Goal: Task Accomplishment & Management: Complete application form

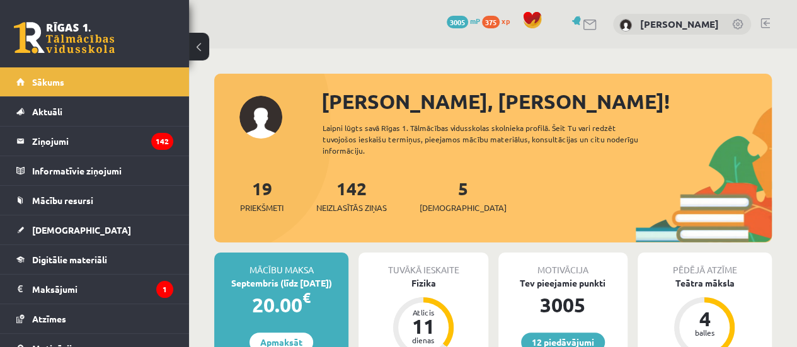
click at [449, 194] on div "5 Ieskaites" at bounding box center [463, 194] width 87 height 39
click at [444, 199] on div "5 Ieskaites" at bounding box center [463, 194] width 87 height 39
click at [444, 204] on span "[DEMOGRAPHIC_DATA]" at bounding box center [463, 208] width 87 height 13
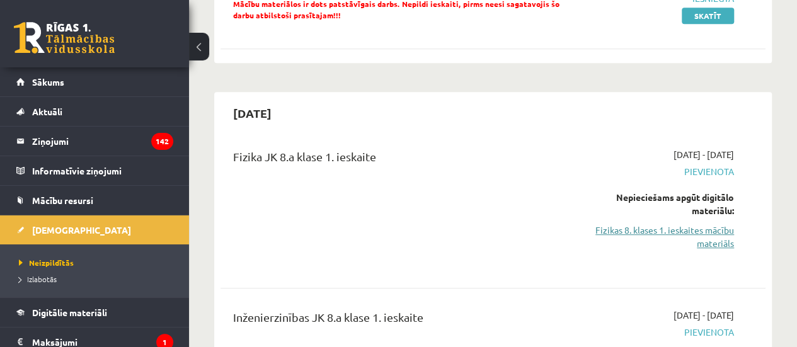
scroll to position [378, 0]
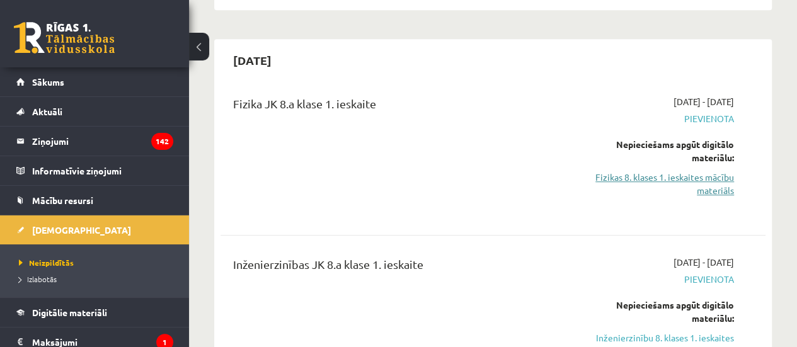
click at [679, 180] on link "Fizikas 8. klases 1. ieskaites mācību materiāls" at bounding box center [657, 184] width 154 height 26
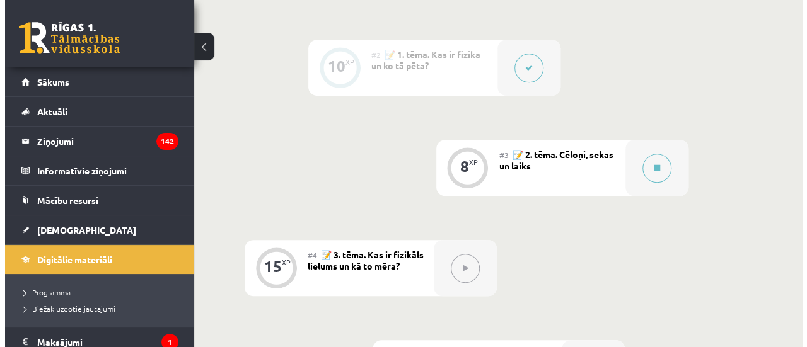
scroll to position [441, 0]
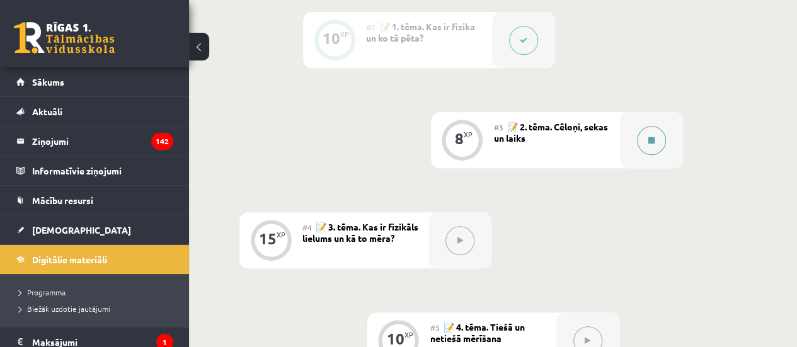
click at [657, 129] on button at bounding box center [651, 140] width 29 height 29
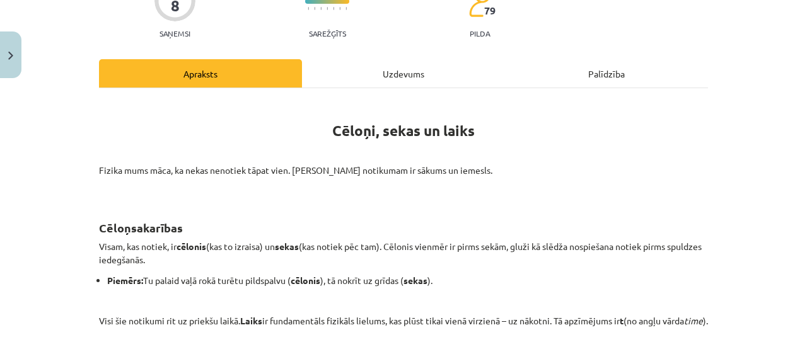
click at [365, 71] on div "Uzdevums" at bounding box center [403, 73] width 203 height 28
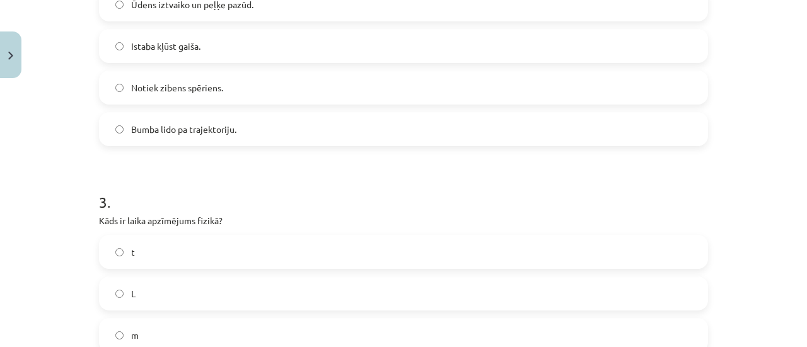
scroll to position [849, 0]
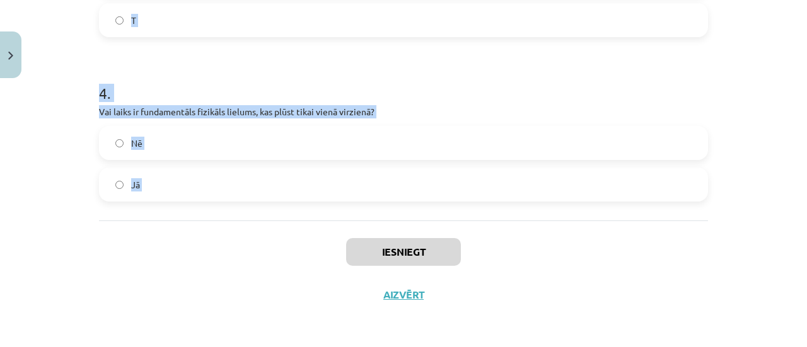
drag, startPoint x: 83, startPoint y: 237, endPoint x: 364, endPoint y: 217, distance: 281.3
click at [365, 228] on div "Mācību tēma: Fizikas 8. klases 1. ieskaites mācību materiāls #3 📝 2. tēma. Cēlo…" at bounding box center [403, 173] width 807 height 347
copy form "1 . Vai fizikā sekas notiek pirms cēloņa? Nē Jā 2 . Kādas ir sekas tam, ka Saul…"
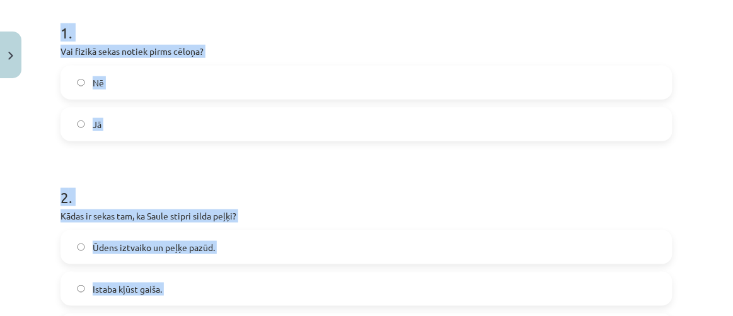
scroll to position [141, 0]
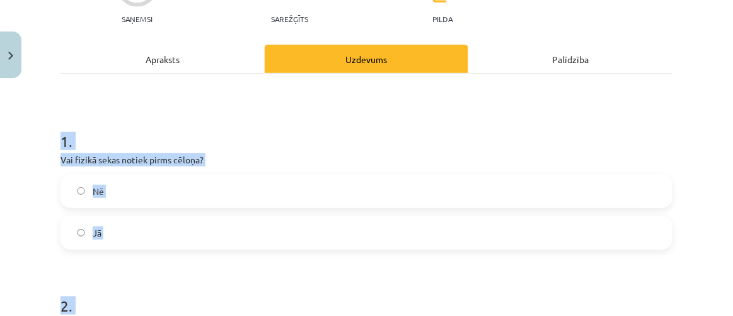
click at [119, 188] on label "Nē" at bounding box center [367, 191] width 610 height 32
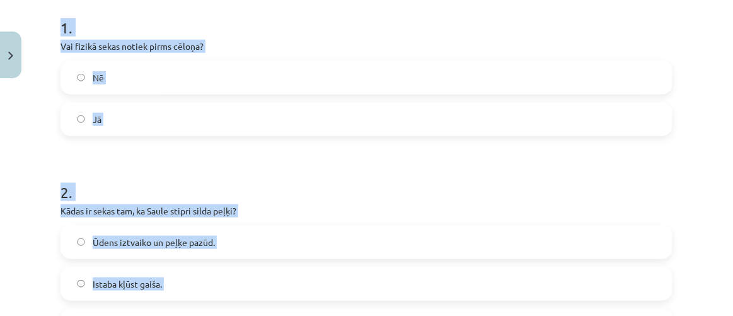
scroll to position [427, 0]
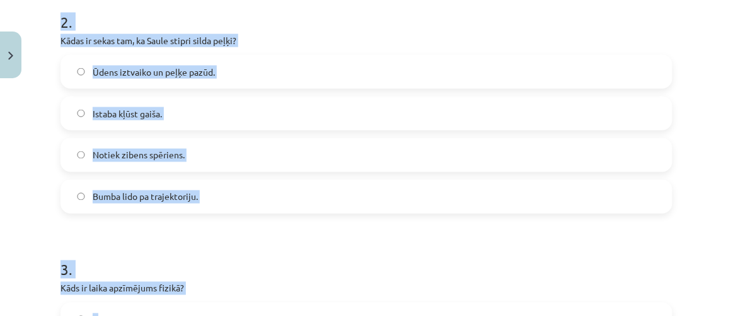
copy form "1 . Vai fizikā sekas notiek pirms cēloņa? Nē Jā 2 . Kādas ir sekas tam, ka Saul…"
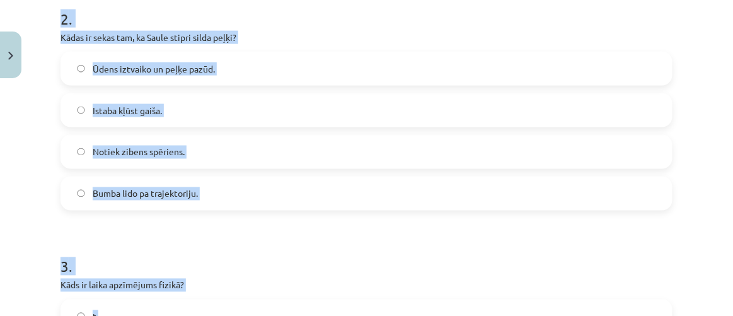
click at [14, 113] on div "Mācību tēma: Fizikas 8. klases 1. ieskaites mācību materiāls #3 📝 2. tēma. Cēlo…" at bounding box center [366, 158] width 733 height 316
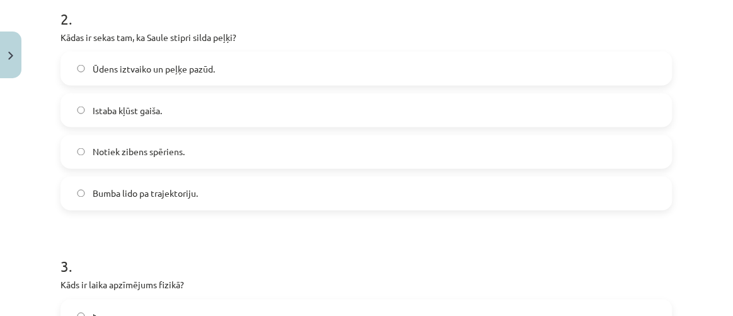
click at [137, 66] on span "Ūdens iztvaiko un peļķe pazūd." at bounding box center [154, 68] width 122 height 13
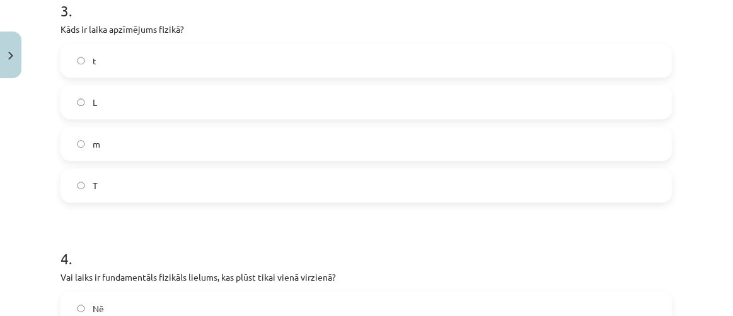
scroll to position [714, 0]
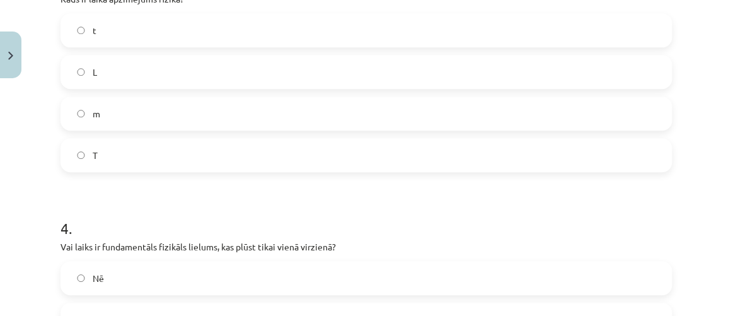
click at [101, 75] on label "L" at bounding box center [367, 72] width 610 height 32
click at [136, 149] on label "T" at bounding box center [367, 155] width 610 height 32
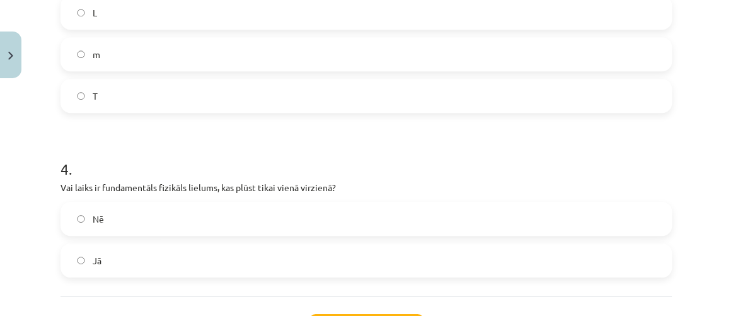
scroll to position [828, 0]
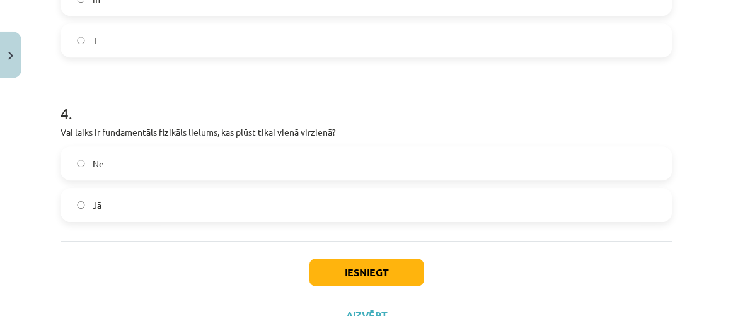
drag, startPoint x: 197, startPoint y: 180, endPoint x: 197, endPoint y: 191, distance: 11.3
click at [197, 183] on div "Nē Jā" at bounding box center [367, 184] width 612 height 76
click at [200, 208] on label "Jā" at bounding box center [367, 205] width 610 height 32
click at [356, 271] on button "Iesniegt" at bounding box center [367, 272] width 115 height 28
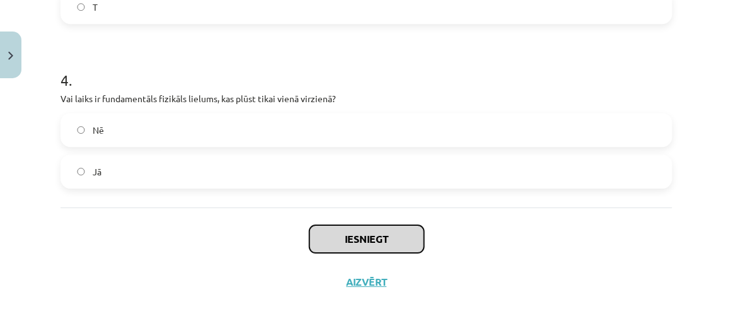
scroll to position [879, 0]
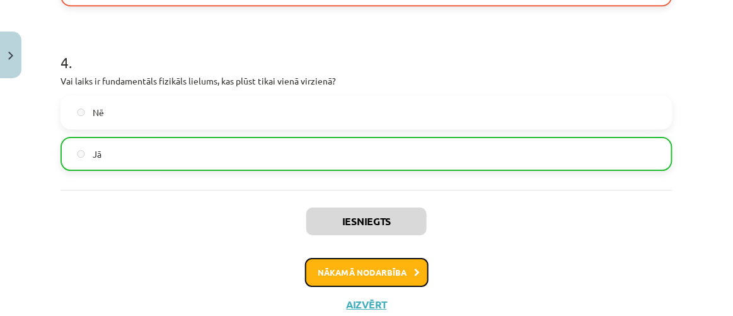
click at [376, 280] on button "Nākamā nodarbība" at bounding box center [367, 272] width 124 height 29
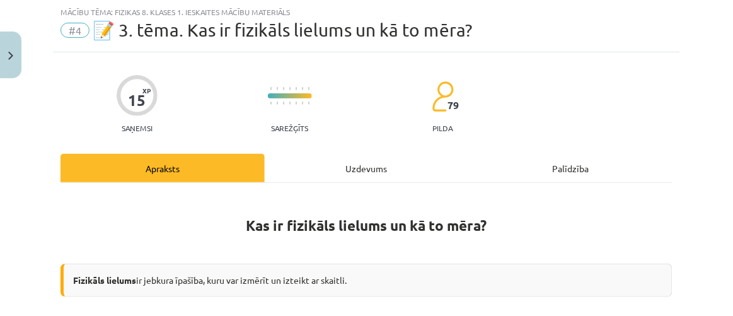
click at [300, 162] on div "Uzdevums" at bounding box center [367, 168] width 204 height 28
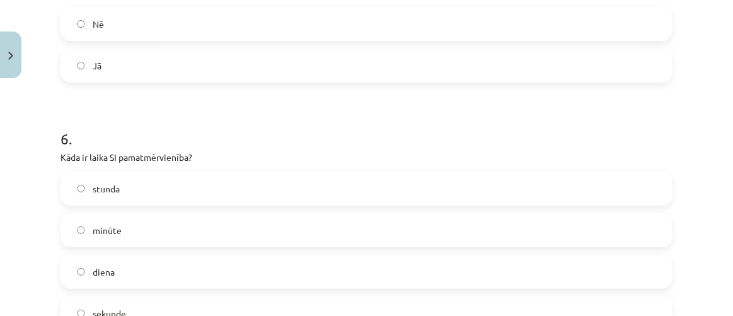
scroll to position [1250, 0]
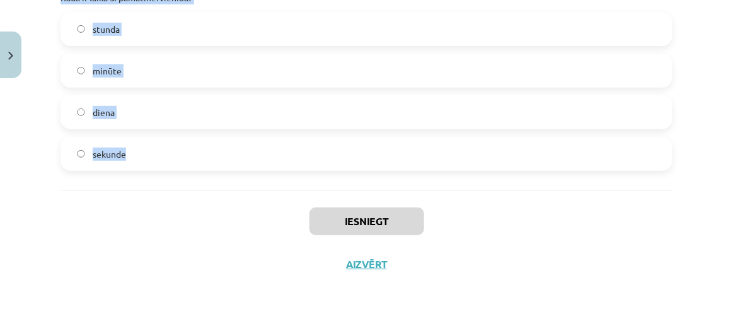
drag, startPoint x: 57, startPoint y: 117, endPoint x: 344, endPoint y: 180, distance: 293.7
copy form "1 . Cik minūtes ir 1,5 stundās? 80 90 100 2 . Cik hercu (Hz) ir 30 kiloherci (k…"
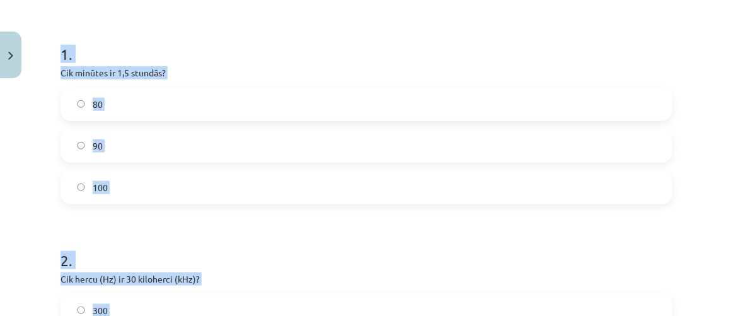
scroll to position [161, 0]
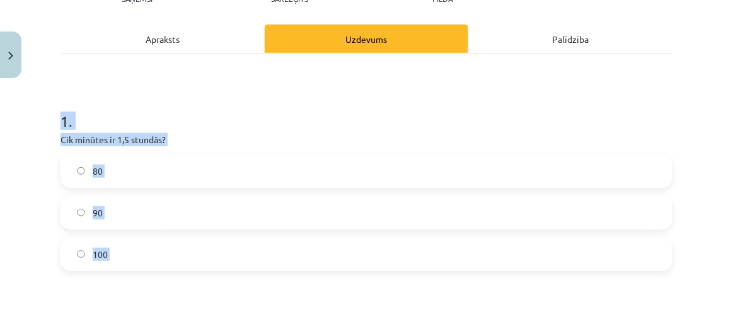
click at [125, 120] on h1 "1 ." at bounding box center [367, 109] width 612 height 39
click at [119, 212] on label "90" at bounding box center [367, 213] width 610 height 32
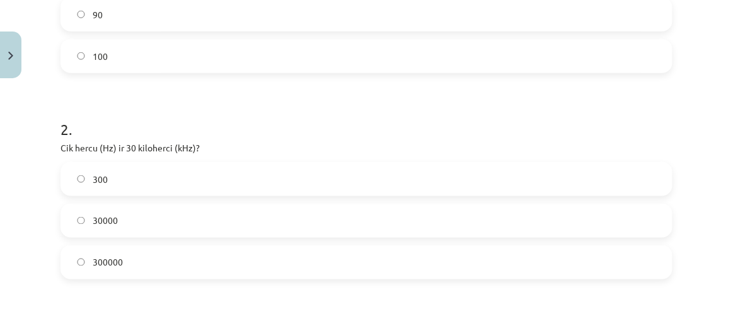
scroll to position [390, 0]
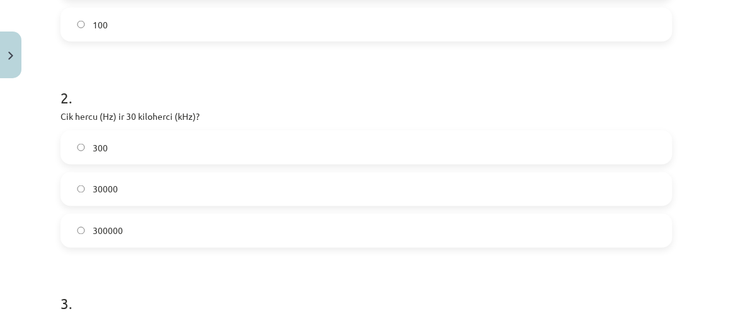
click at [96, 208] on div "300 30000 300000" at bounding box center [367, 188] width 612 height 117
click at [103, 244] on label "300000" at bounding box center [367, 231] width 610 height 32
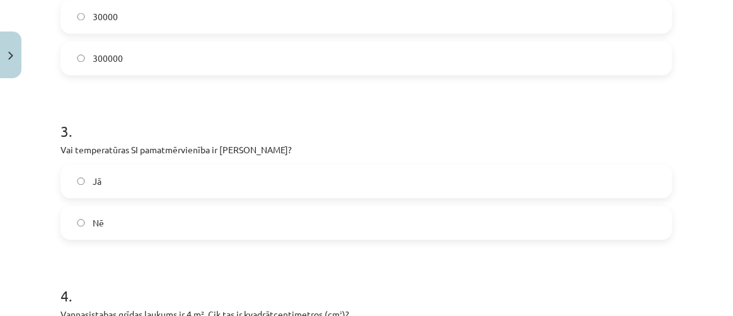
click at [142, 211] on label "Nē" at bounding box center [367, 223] width 610 height 32
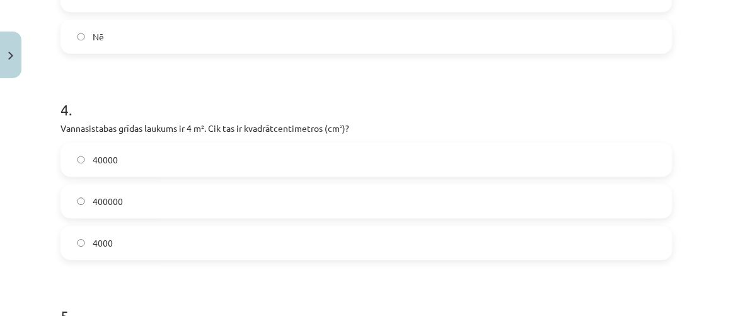
scroll to position [734, 0]
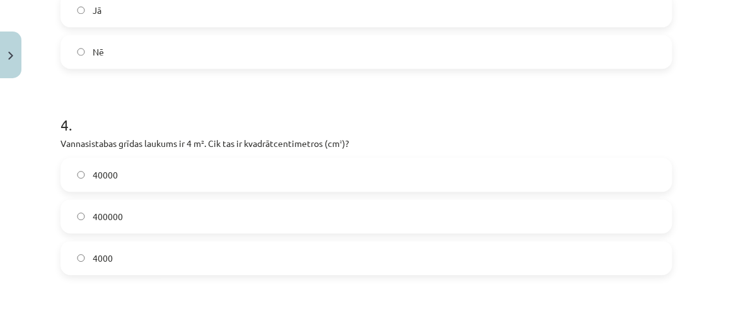
click at [105, 217] on span "400000" at bounding box center [108, 216] width 30 height 13
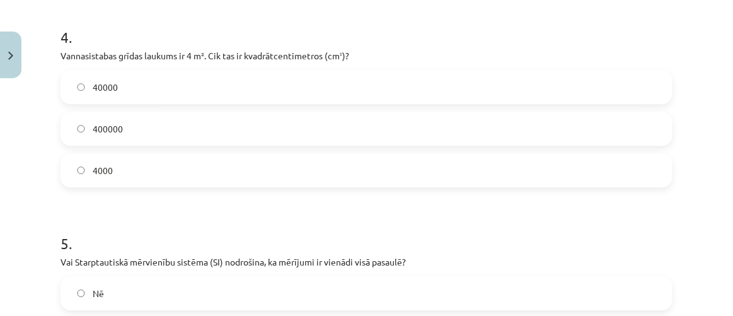
scroll to position [906, 0]
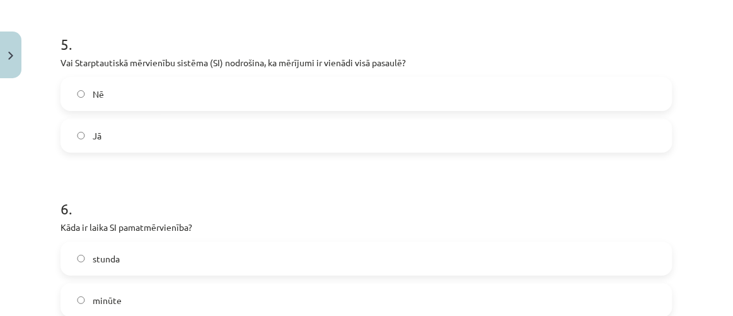
click at [123, 110] on div "Nē" at bounding box center [367, 94] width 612 height 34
click at [124, 134] on label "Jā" at bounding box center [367, 136] width 610 height 32
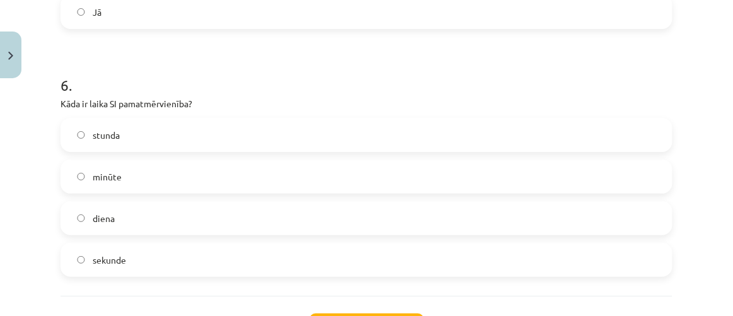
scroll to position [1193, 0]
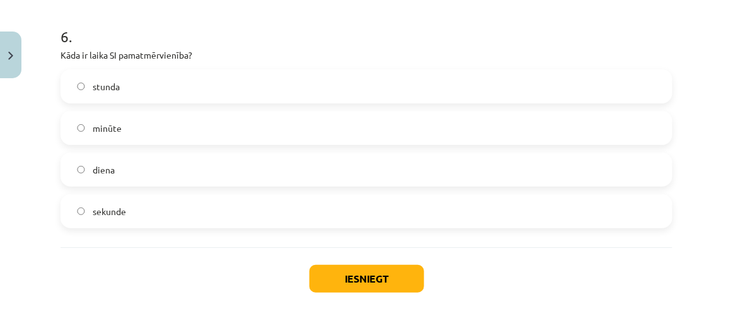
click at [149, 227] on div "sekunde" at bounding box center [367, 211] width 612 height 34
click at [154, 210] on label "sekunde" at bounding box center [367, 211] width 610 height 32
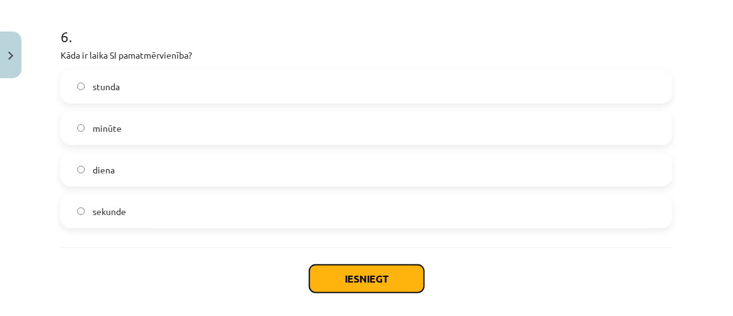
click at [345, 279] on button "Iesniegt" at bounding box center [367, 279] width 115 height 28
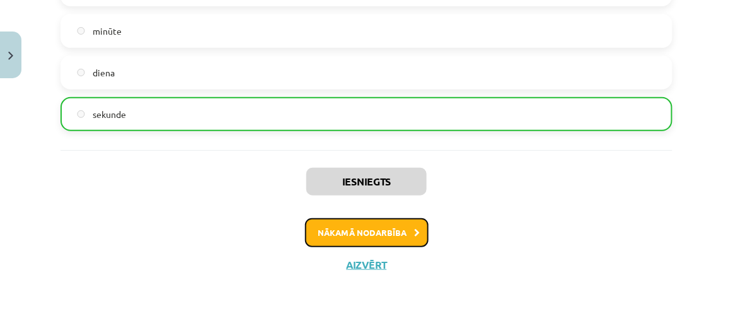
click at [359, 234] on button "Nākamā nodarbība" at bounding box center [367, 232] width 124 height 29
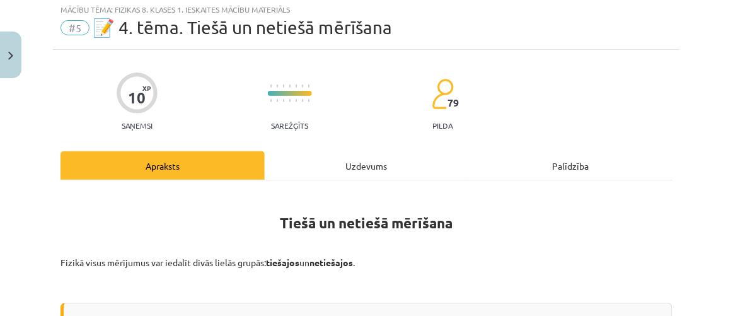
click at [312, 119] on div "10 XP Saņemsi Sarežģīts 79 pilda" at bounding box center [367, 97] width 612 height 65
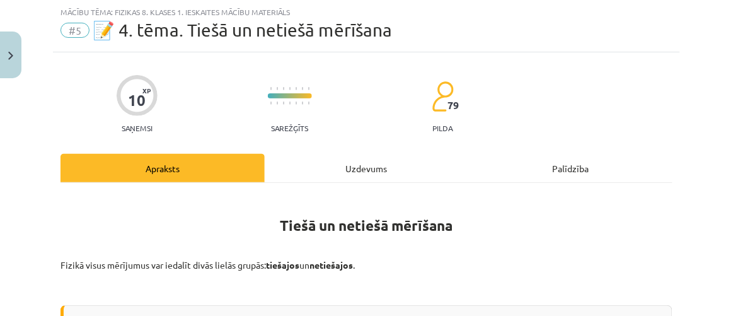
click at [327, 156] on div "Uzdevums" at bounding box center [367, 168] width 204 height 28
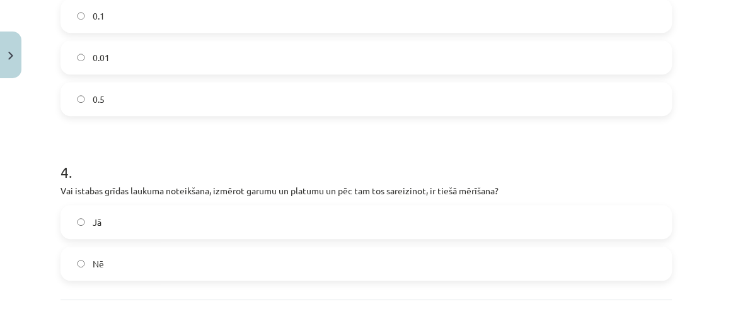
scroll to position [879, 0]
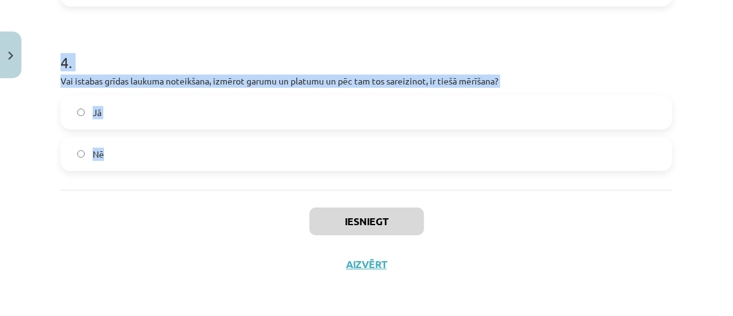
drag, startPoint x: 59, startPoint y: 241, endPoint x: 321, endPoint y: 148, distance: 278.4
copy form "1 . Kā sauc lielāko vērtību, ko var izmērīt ar mērinstrumentu? Kļūda Iedaļas vē…"
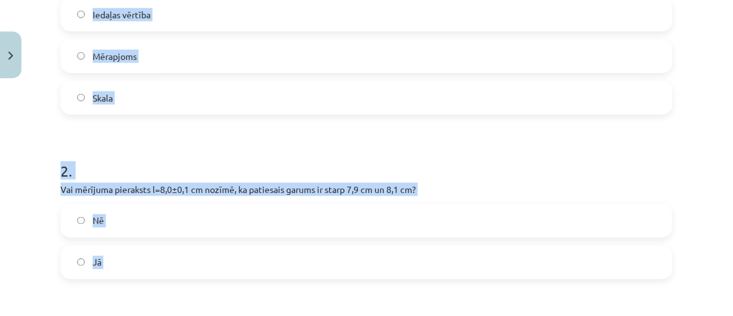
scroll to position [306, 0]
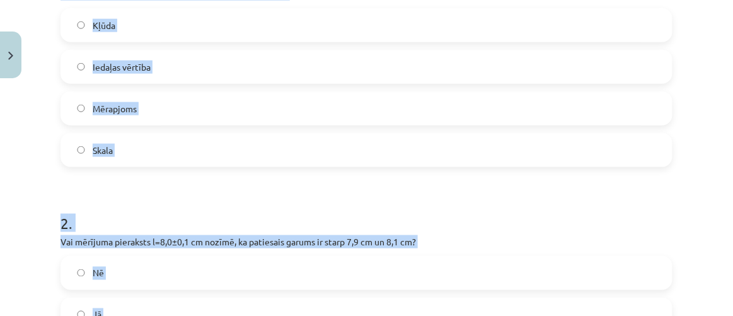
click at [118, 96] on label "Mērapjoms" at bounding box center [367, 109] width 610 height 32
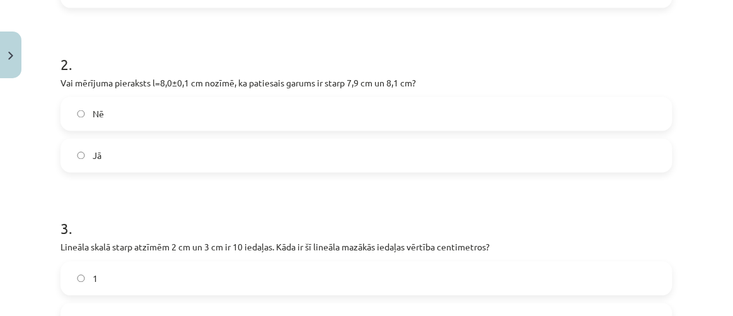
scroll to position [478, 0]
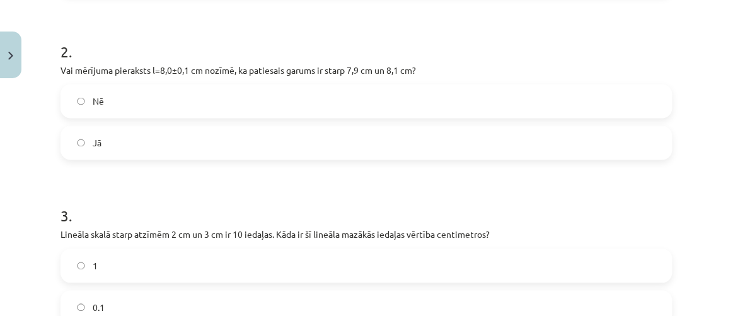
click at [146, 139] on label "Jā" at bounding box center [367, 143] width 610 height 32
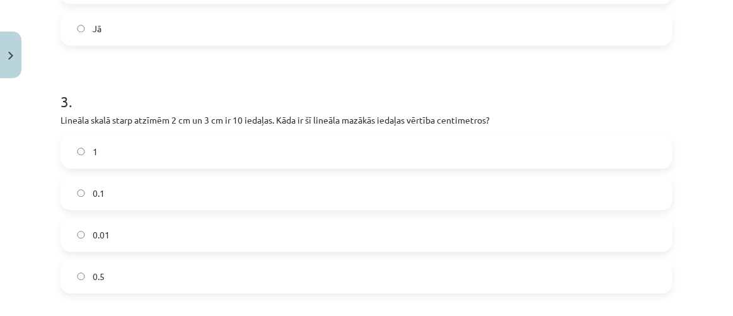
click at [113, 195] on label "0.1" at bounding box center [367, 193] width 610 height 32
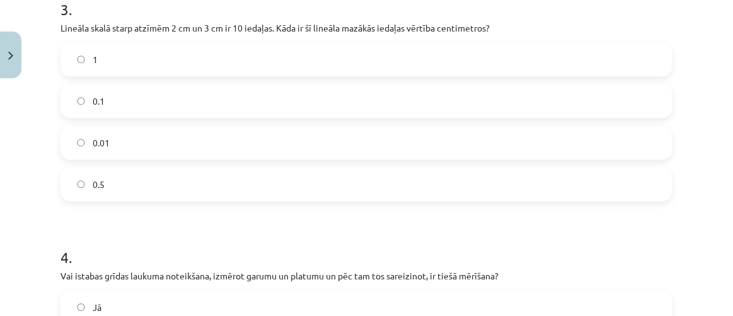
scroll to position [822, 0]
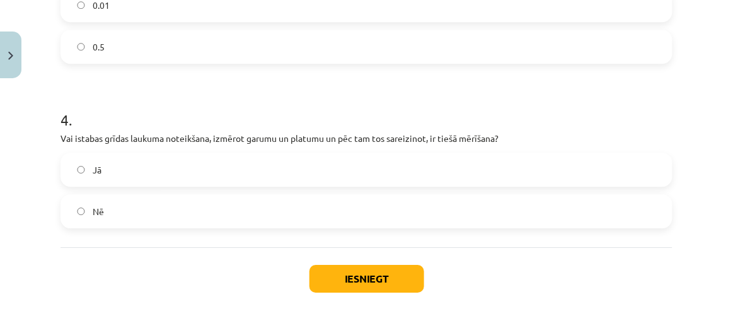
click at [115, 204] on label "Nē" at bounding box center [367, 211] width 610 height 32
click at [369, 252] on div "Iesniegt Aizvērt" at bounding box center [367, 291] width 612 height 88
click at [365, 274] on button "Iesniegt" at bounding box center [367, 279] width 115 height 28
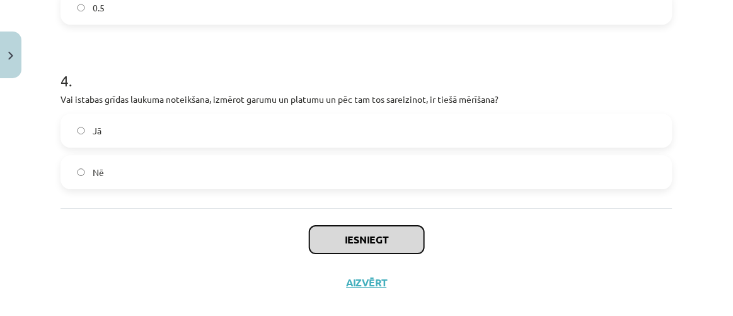
scroll to position [879, 0]
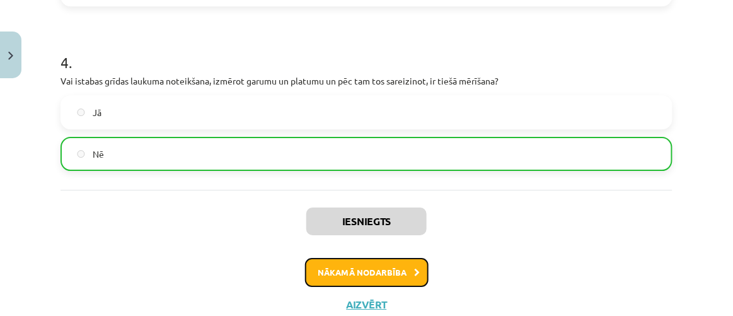
click at [379, 270] on button "Nākamā nodarbība" at bounding box center [367, 272] width 124 height 29
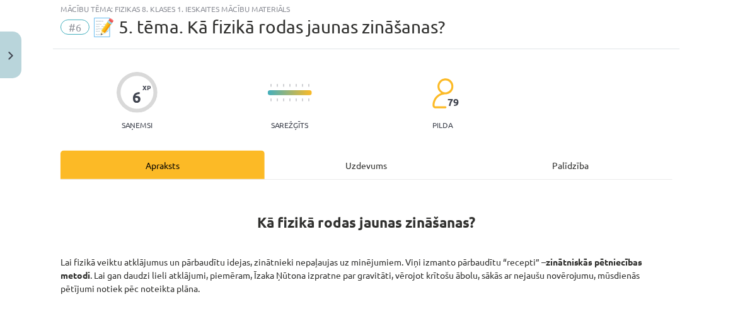
scroll to position [32, 0]
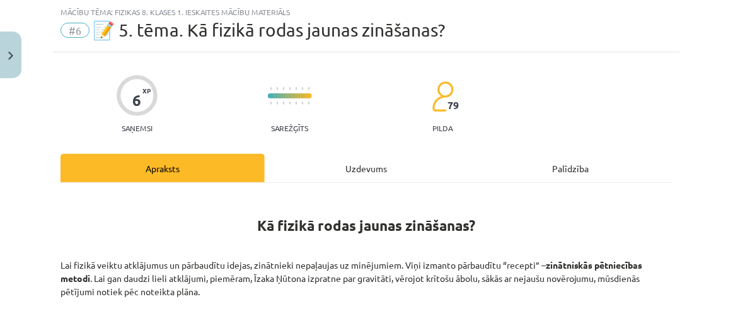
click at [323, 127] on div "6 XP Saņemsi Sarežģīts 79 pilda" at bounding box center [367, 99] width 612 height 65
click at [315, 168] on div "Uzdevums" at bounding box center [367, 168] width 204 height 28
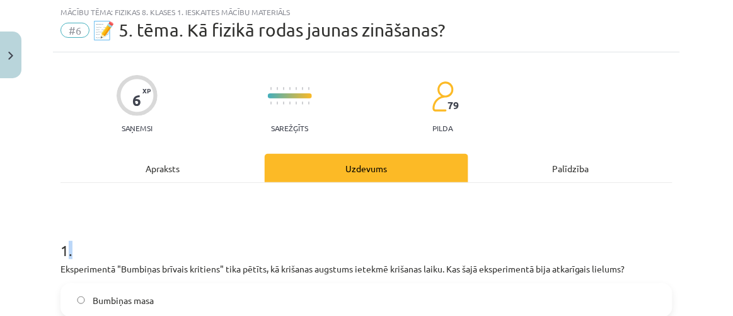
copy h1 "."
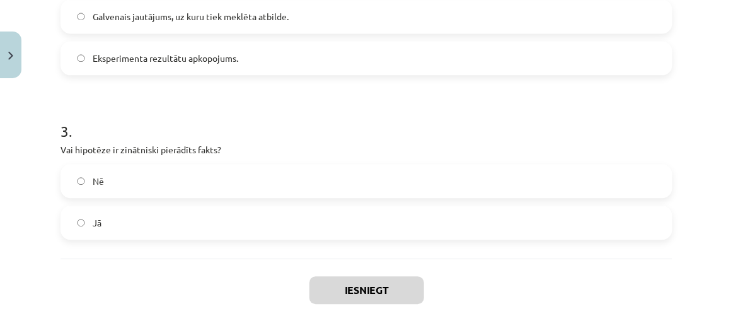
scroll to position [715, 0]
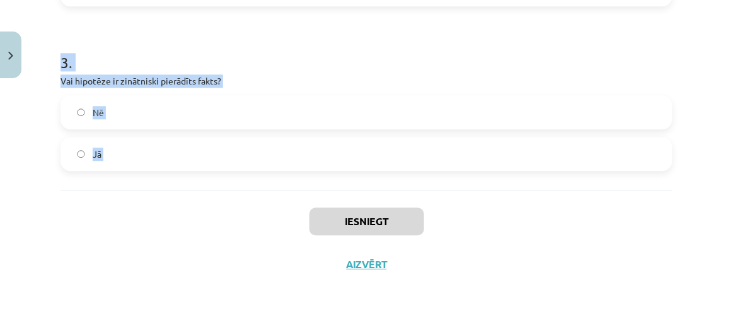
drag, startPoint x: 69, startPoint y: 223, endPoint x: 281, endPoint y: 201, distance: 212.3
copy form ". Eksperimentā "Bumbiņas brīvais kritiens" tika pētīts, kā krišanas augstums ie…"
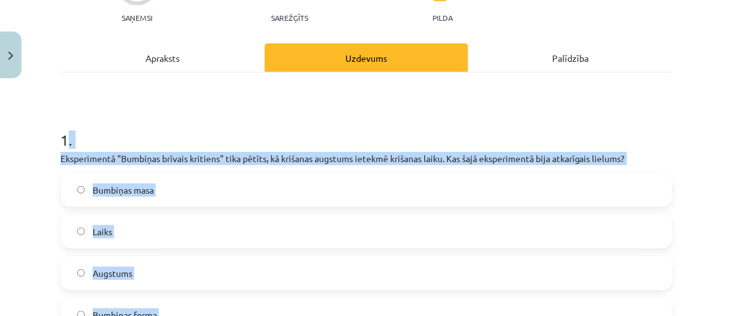
click at [147, 219] on label "Laiks" at bounding box center [367, 232] width 610 height 32
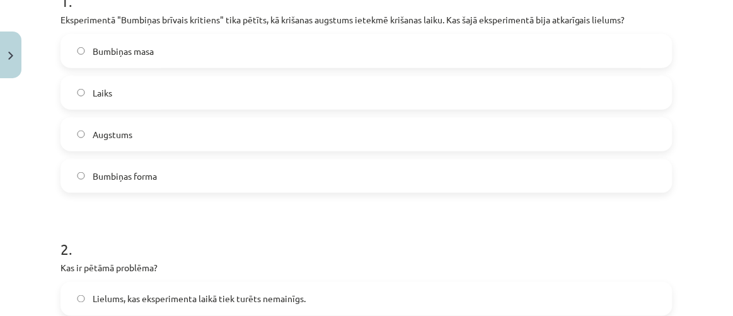
scroll to position [371, 0]
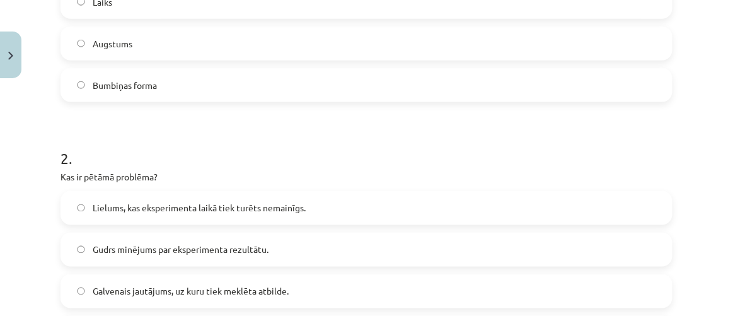
click at [147, 246] on span "Gudrs minējums par eksperimenta rezultātu." at bounding box center [181, 249] width 176 height 13
drag, startPoint x: 136, startPoint y: 298, endPoint x: 125, endPoint y: 281, distance: 19.8
click at [132, 298] on label "Galvenais jautājums, uz kuru tiek meklēta atbilde." at bounding box center [367, 291] width 610 height 32
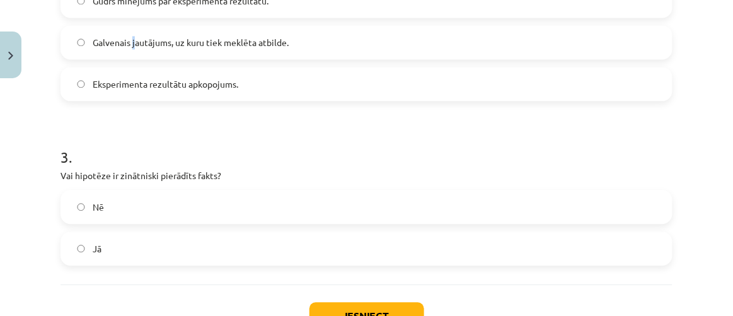
scroll to position [658, 0]
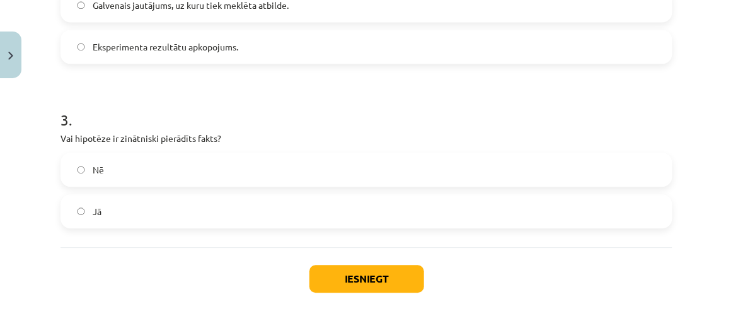
click at [125, 48] on span "Eksperimenta rezultātu apkopojums." at bounding box center [166, 46] width 146 height 13
click at [105, 164] on label "Nē" at bounding box center [367, 170] width 610 height 32
click at [347, 267] on button "Iesniegt" at bounding box center [367, 279] width 115 height 28
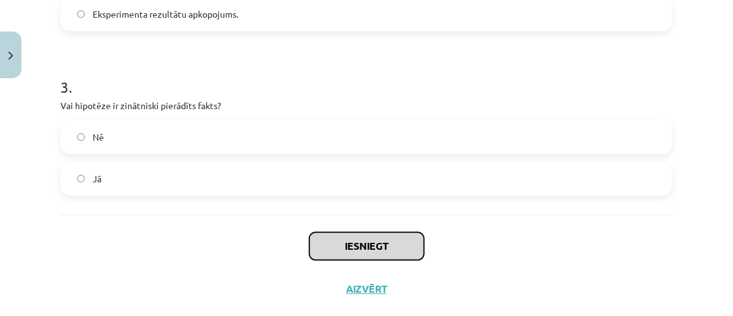
scroll to position [715, 0]
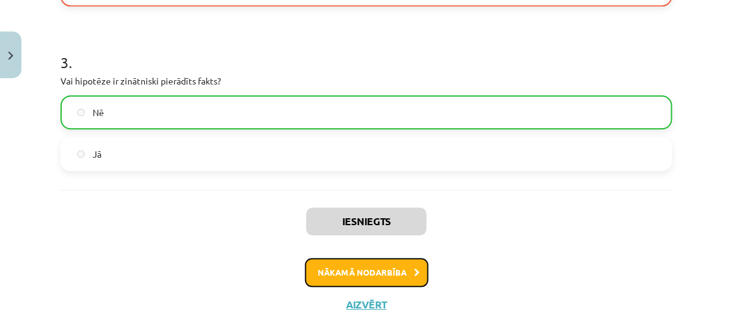
click at [355, 268] on button "Nākamā nodarbība" at bounding box center [367, 272] width 124 height 29
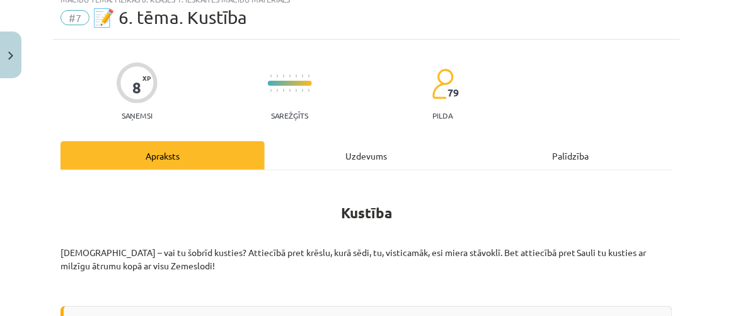
scroll to position [32, 0]
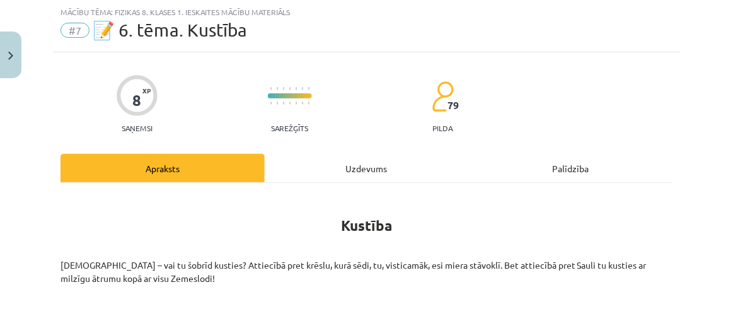
click at [333, 163] on div "Uzdevums" at bounding box center [367, 168] width 204 height 28
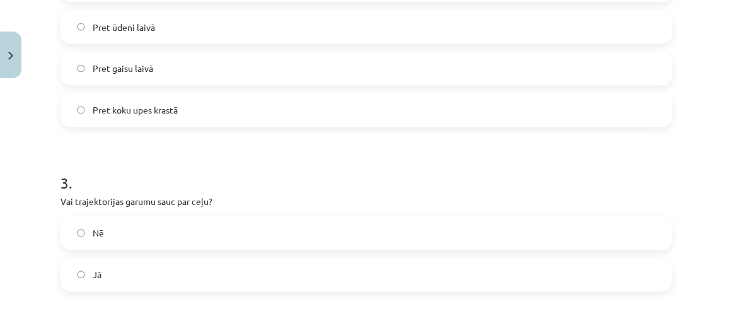
scroll to position [879, 0]
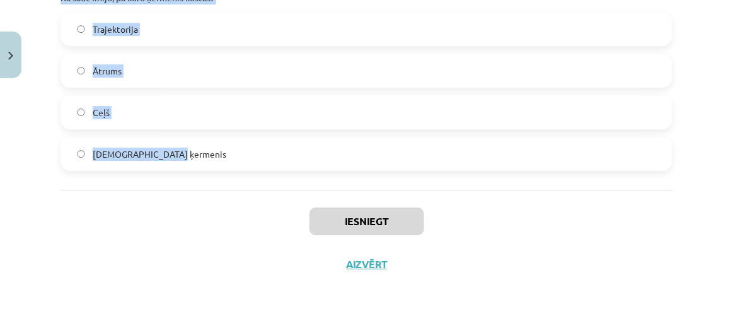
drag, startPoint x: 82, startPoint y: 258, endPoint x: 294, endPoint y: 171, distance: 229.6
click at [294, 171] on div "Mācību tēma: Fizikas 8. klases 1. ieskaites mācību materiāls #7 📝 6. tēma. Kust…" at bounding box center [366, 158] width 733 height 316
copy form "1 . Vai lifta kustība no pirmā uz piekto stāvu ir līklīnijas kustība? Jā Nē 2 .…"
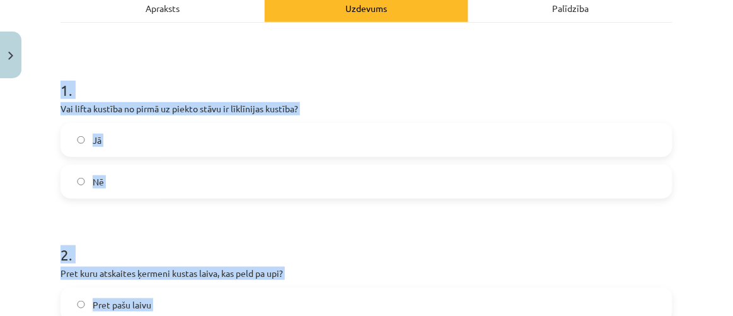
scroll to position [134, 0]
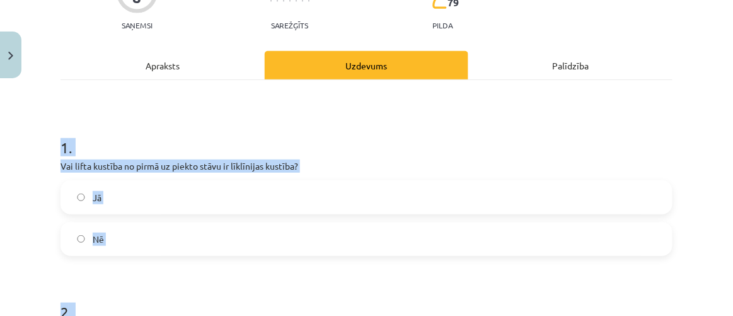
click at [116, 227] on label "Nē" at bounding box center [367, 239] width 610 height 32
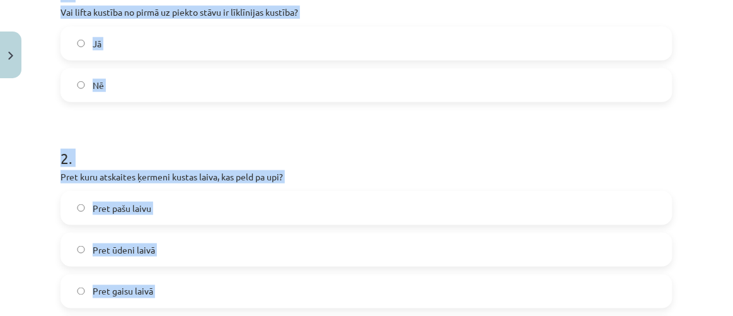
scroll to position [306, 0]
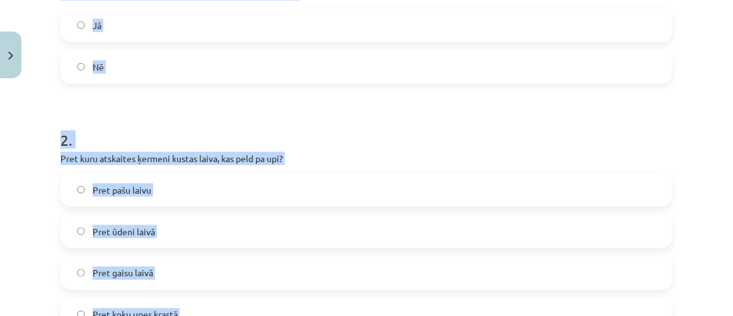
click at [139, 271] on span "Pret gaisu laivā" at bounding box center [123, 273] width 61 height 13
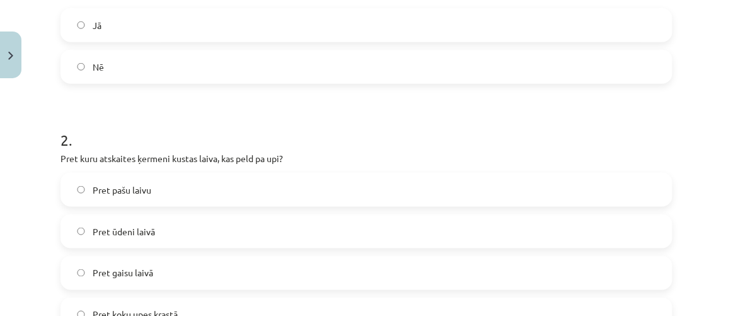
click at [19, 192] on div "Mācību tēma: Fizikas 8. klases 1. ieskaites mācību materiāls #7 📝 6. tēma. Kust…" at bounding box center [366, 158] width 733 height 316
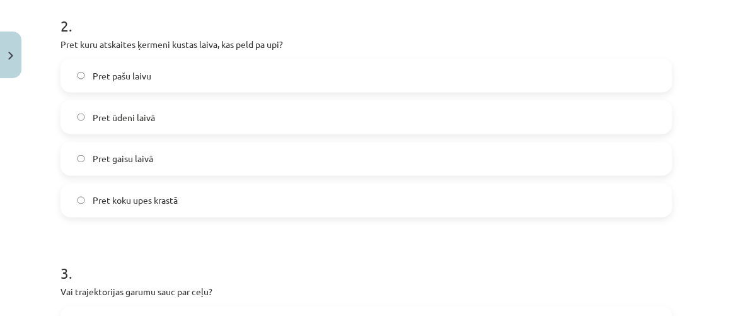
click at [129, 202] on span "Pret koku upes krastā" at bounding box center [135, 200] width 85 height 13
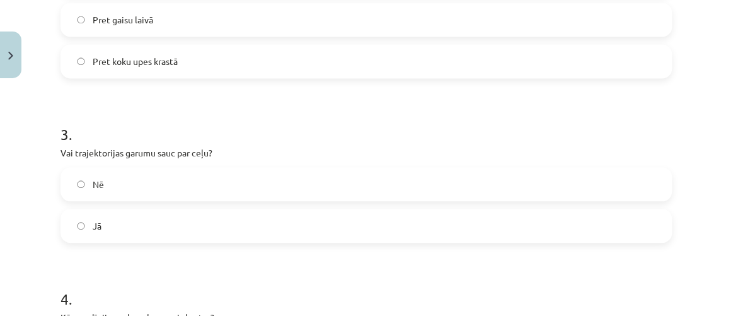
scroll to position [593, 0]
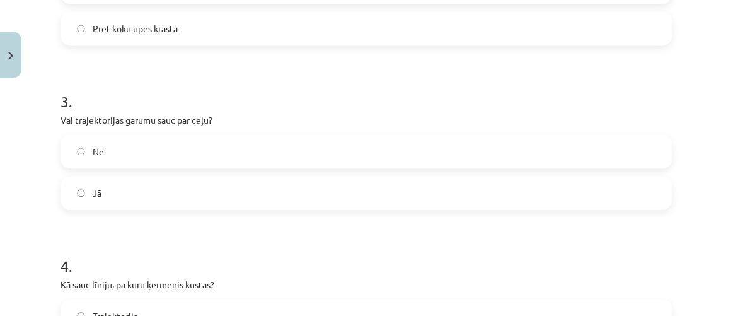
click at [110, 134] on div "3 . Vai trajektorijas garumu sauc par ceļu? Nē Jā" at bounding box center [367, 140] width 612 height 139
click at [132, 155] on label "Nē" at bounding box center [367, 152] width 610 height 32
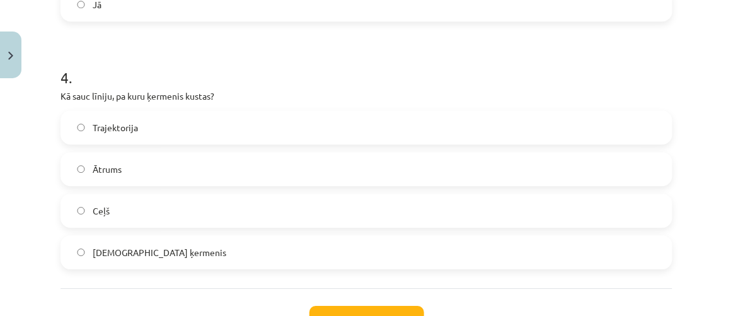
scroll to position [879, 0]
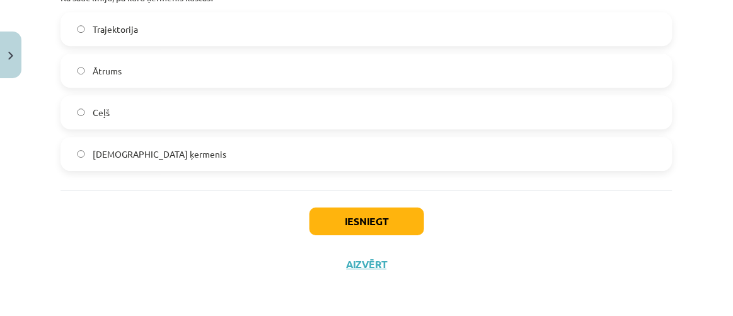
click at [159, 43] on label "Trajektorija" at bounding box center [367, 29] width 610 height 32
click at [397, 215] on button "Iesniegt" at bounding box center [367, 221] width 115 height 28
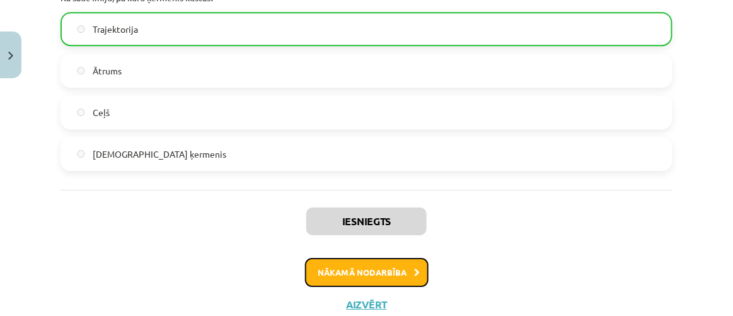
click at [393, 271] on button "Nākamā nodarbība" at bounding box center [367, 272] width 124 height 29
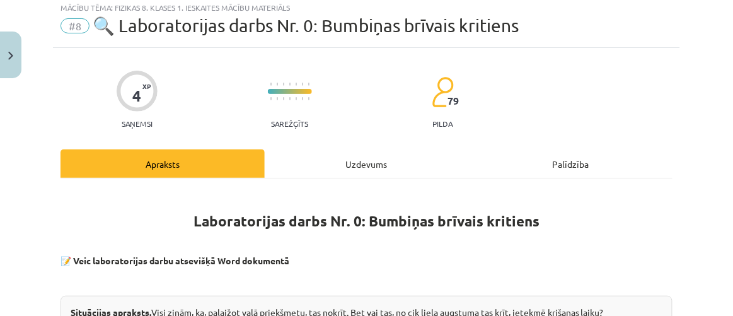
scroll to position [32, 0]
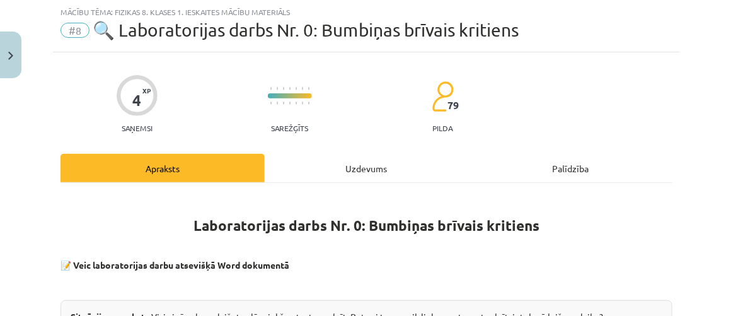
click at [308, 172] on div "Uzdevums" at bounding box center [367, 168] width 204 height 28
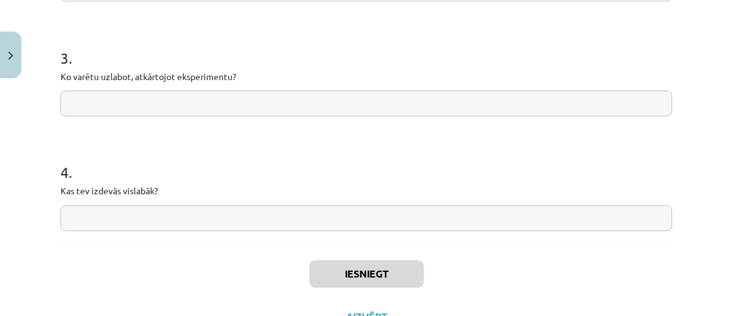
scroll to position [506, 0]
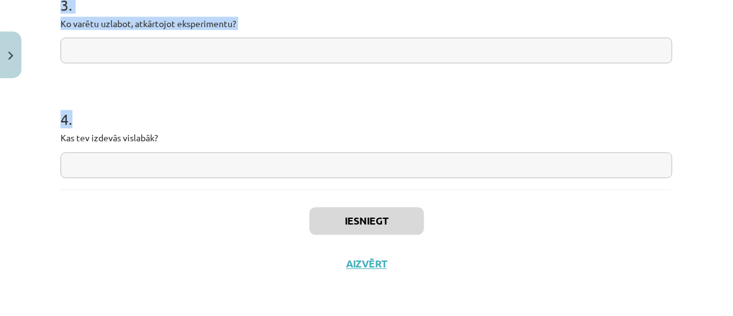
drag, startPoint x: 59, startPoint y: 38, endPoint x: 408, endPoint y: 153, distance: 367.8
copy form "1 . Vai hipotēze apstiprinājās? 2 . Kas ietekmēja datu precizitāti? 3 . Ko varē…"
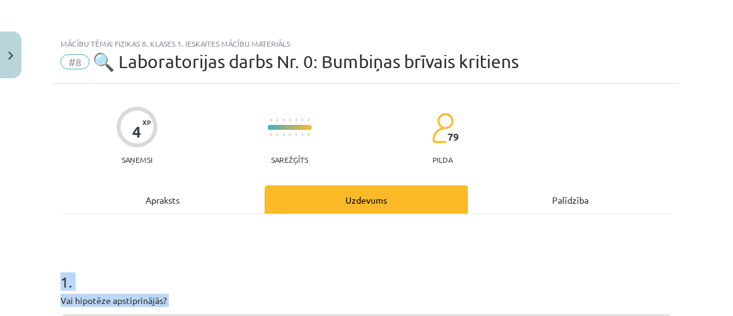
scroll to position [57, 0]
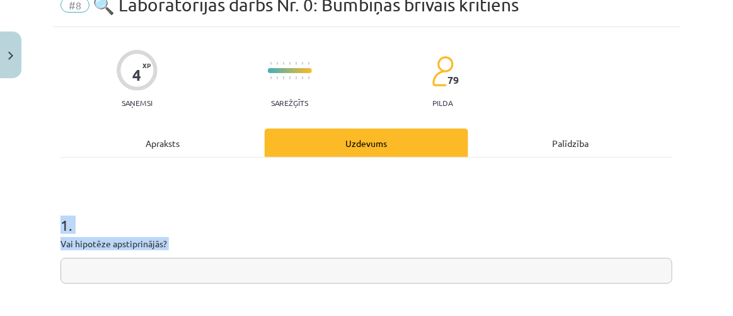
click at [178, 274] on input "text" at bounding box center [367, 271] width 612 height 26
paste input "**********"
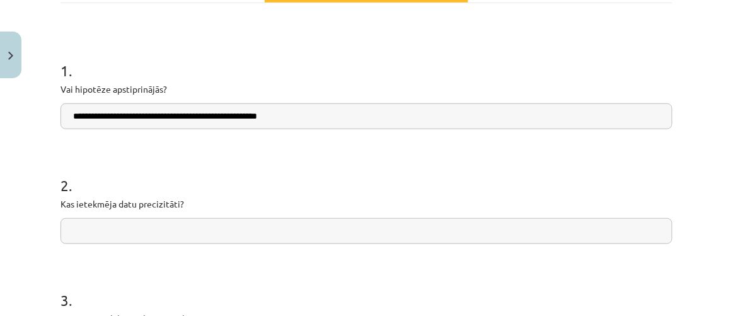
scroll to position [229, 0]
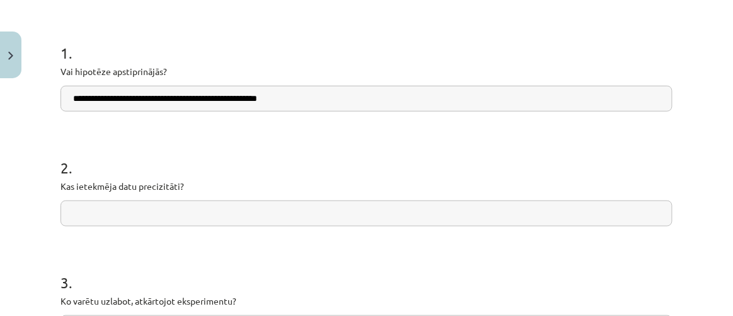
type input "**********"
click at [176, 202] on input "text" at bounding box center [367, 213] width 612 height 26
paste input "**********"
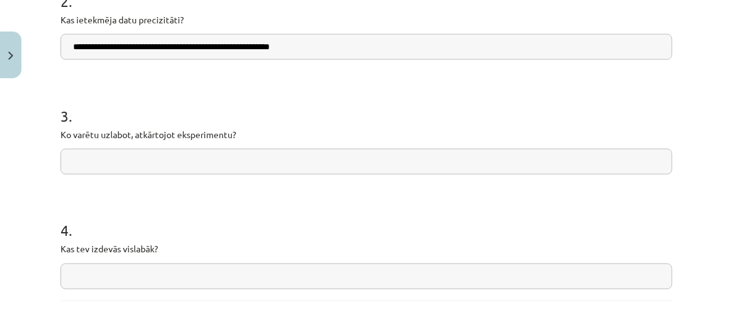
scroll to position [401, 0]
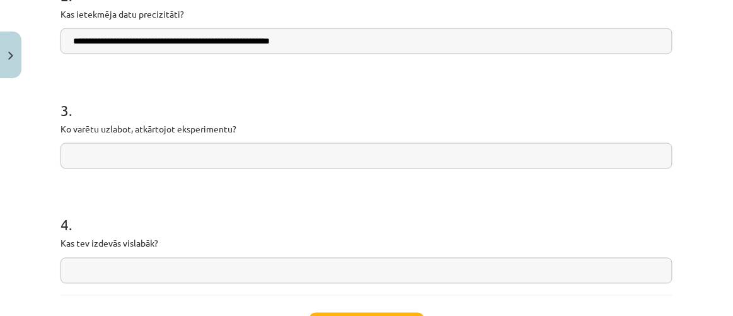
click at [75, 43] on input "**********" at bounding box center [367, 41] width 612 height 26
type input "**********"
drag, startPoint x: 87, startPoint y: 153, endPoint x: 91, endPoint y: 144, distance: 9.6
click at [91, 144] on input "text" at bounding box center [367, 156] width 612 height 26
paste input "**********"
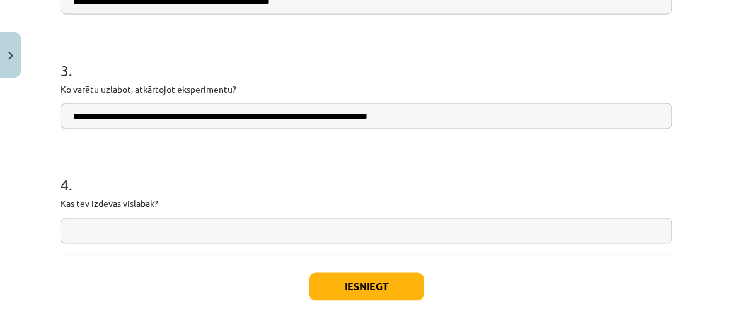
scroll to position [458, 0]
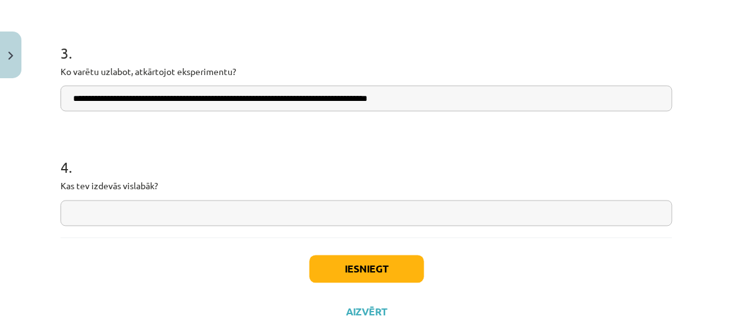
type input "**********"
drag, startPoint x: 200, startPoint y: 171, endPoint x: 180, endPoint y: 207, distance: 41.8
click at [197, 178] on div "4 . Kas tev izdevās vislabāk?" at bounding box center [367, 182] width 612 height 90
click at [179, 211] on input "text" at bounding box center [367, 213] width 612 height 26
paste input "**********"
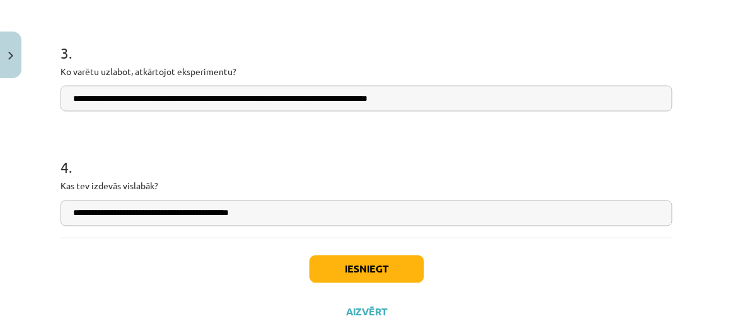
type input "**********"
click at [355, 257] on button "Iesniegt" at bounding box center [367, 269] width 115 height 28
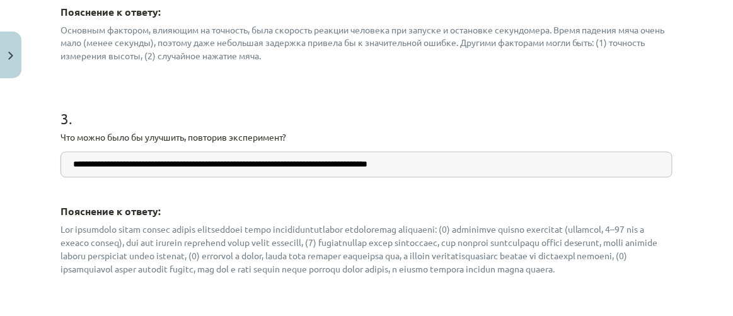
scroll to position [441, 0]
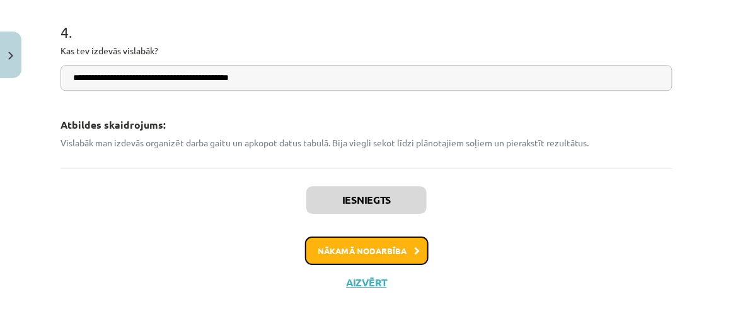
click at [373, 245] on button "Nākamā nodarbība" at bounding box center [367, 250] width 124 height 29
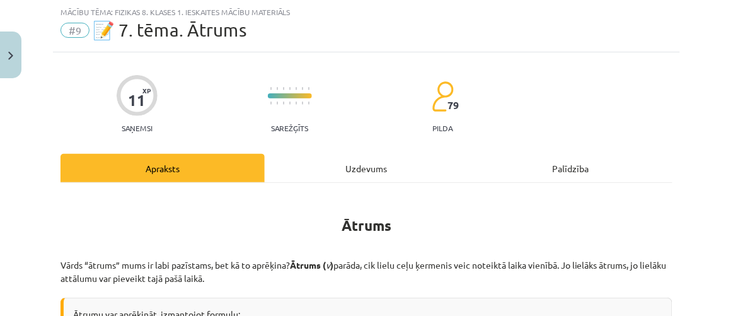
scroll to position [32, 0]
click at [354, 155] on div "Uzdevums" at bounding box center [367, 168] width 204 height 28
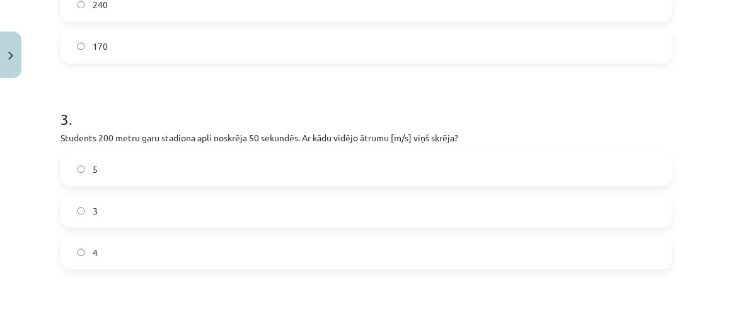
scroll to position [851, 0]
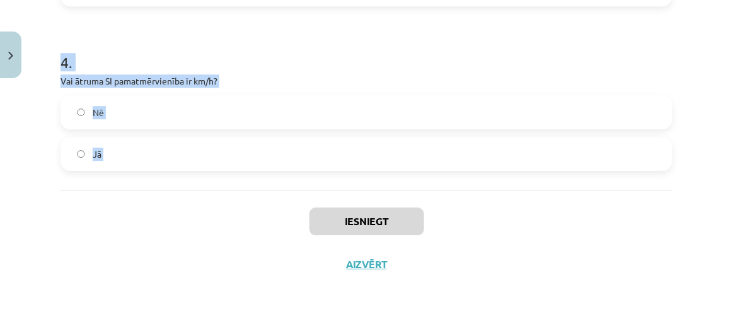
drag, startPoint x: 71, startPoint y: 149, endPoint x: 312, endPoint y: 204, distance: 246.8
click at [312, 204] on div "Mācību tēma: Fizikas 8. klases 1. ieskaites mācību materiāls #9 📝 7. tēma. Ātru…" at bounding box center [366, 158] width 733 height 316
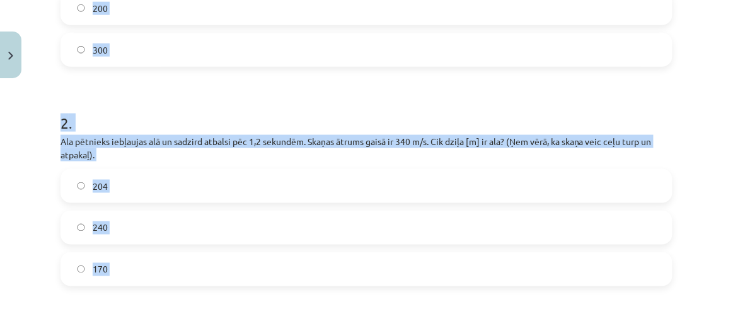
scroll to position [221, 0]
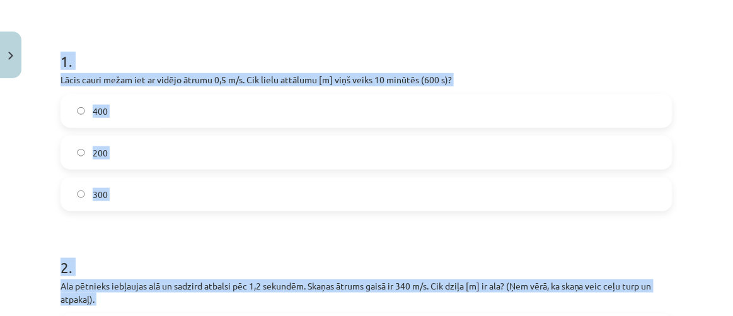
click at [124, 191] on label "300" at bounding box center [367, 194] width 610 height 32
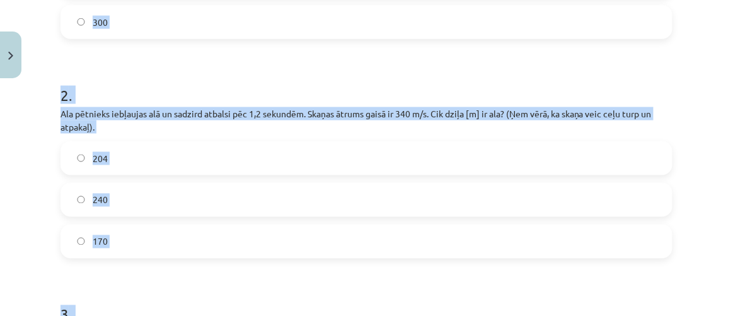
click at [161, 139] on div "2 . Ala pētnieks iebļaujas alā un sadzird atbalsi pēc 1,2 sekundēm. Skaņas ātru…" at bounding box center [367, 161] width 612 height 194
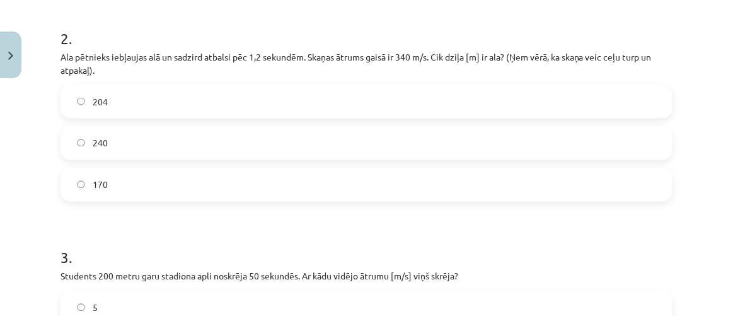
click at [127, 106] on label "204" at bounding box center [367, 102] width 610 height 32
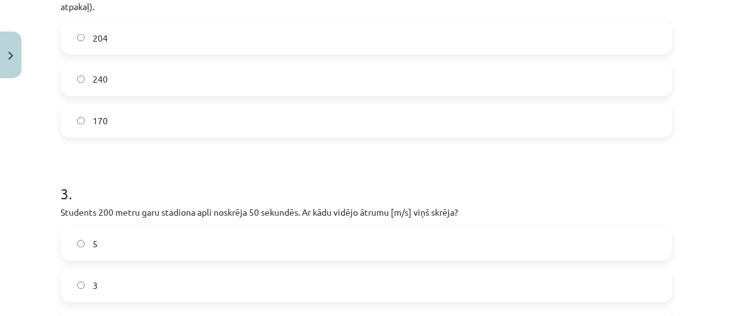
scroll to position [564, 0]
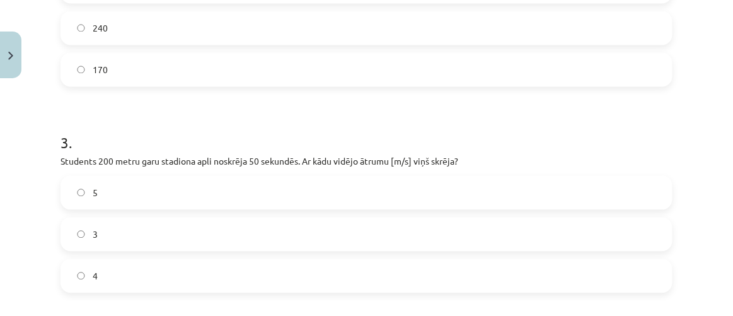
click at [107, 278] on label "4" at bounding box center [367, 276] width 610 height 32
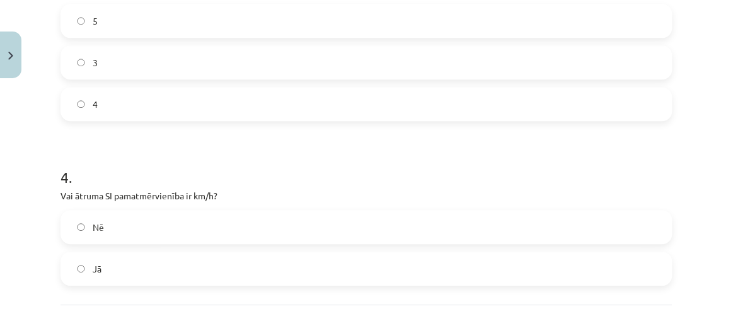
drag, startPoint x: 125, startPoint y: 235, endPoint x: 136, endPoint y: 228, distance: 12.2
click at [131, 234] on label "Nē" at bounding box center [367, 227] width 610 height 32
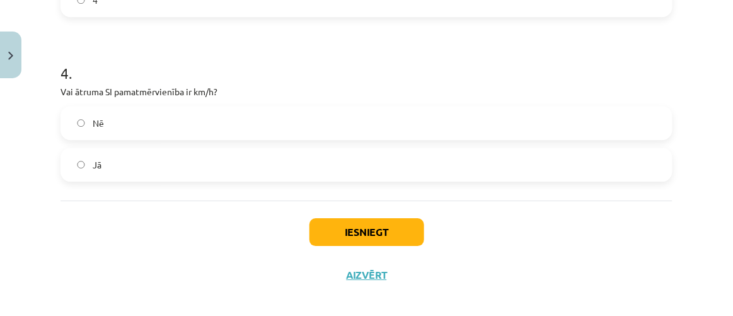
scroll to position [851, 0]
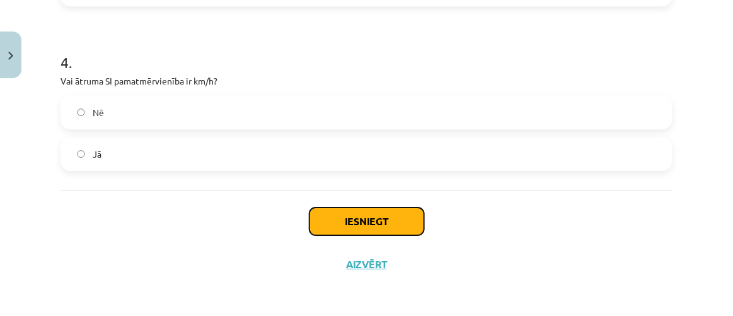
click at [405, 221] on button "Iesniegt" at bounding box center [367, 221] width 115 height 28
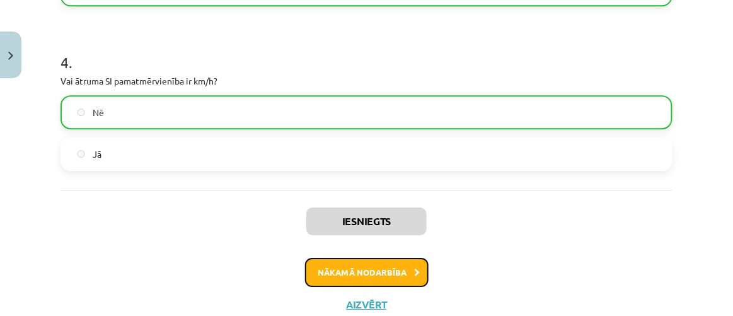
click at [347, 267] on button "Nākamā nodarbība" at bounding box center [367, 272] width 124 height 29
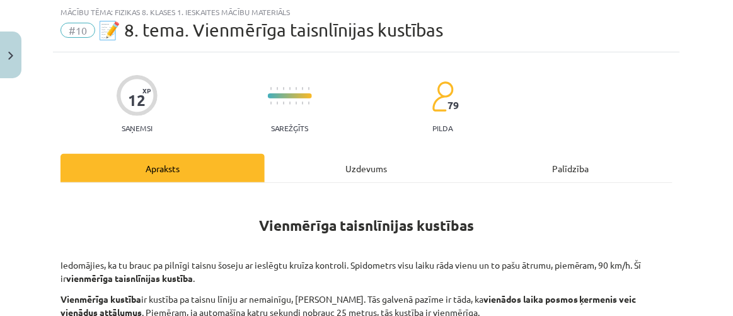
click at [330, 174] on div "Uzdevums" at bounding box center [367, 168] width 204 height 28
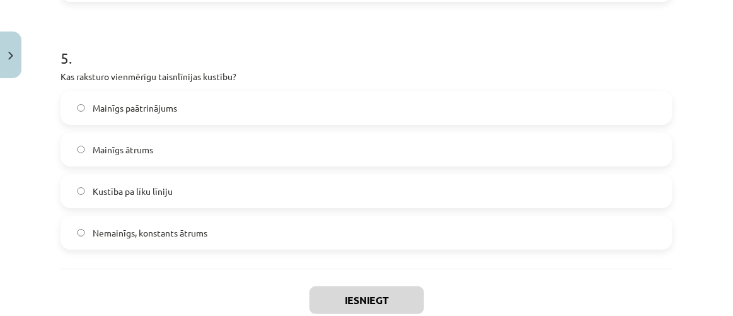
scroll to position [1127, 0]
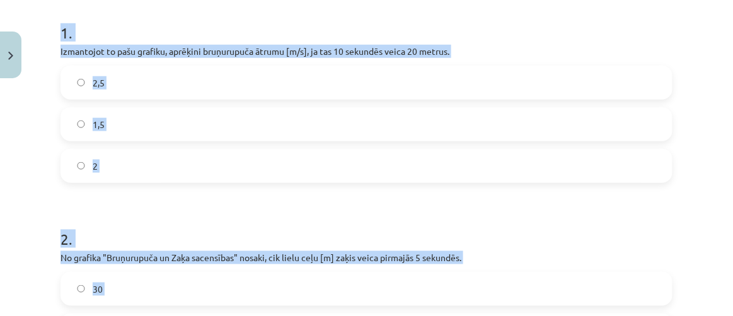
scroll to position [210, 0]
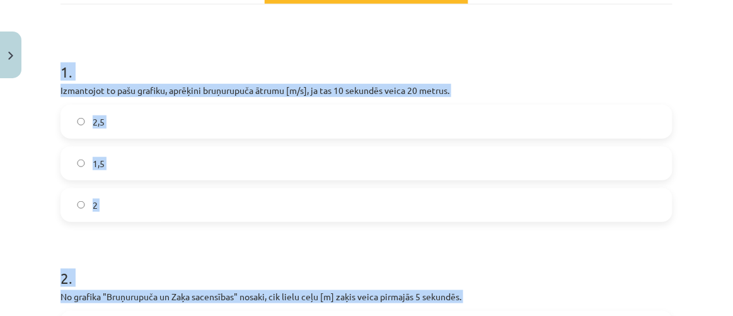
click at [106, 202] on label "2" at bounding box center [367, 205] width 610 height 32
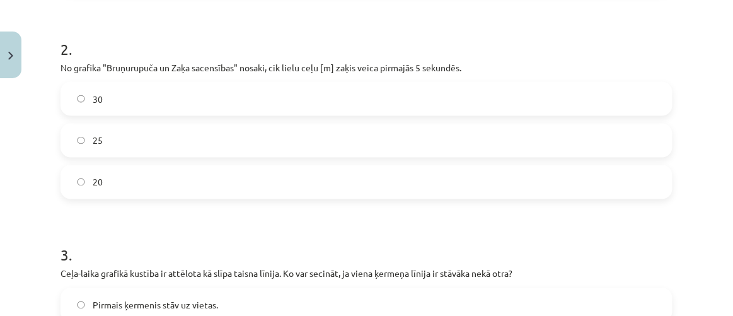
scroll to position [439, 0]
drag, startPoint x: 105, startPoint y: 170, endPoint x: 113, endPoint y: 164, distance: 10.0
click at [106, 171] on label "20" at bounding box center [367, 182] width 610 height 32
click at [117, 132] on label "25" at bounding box center [367, 140] width 610 height 32
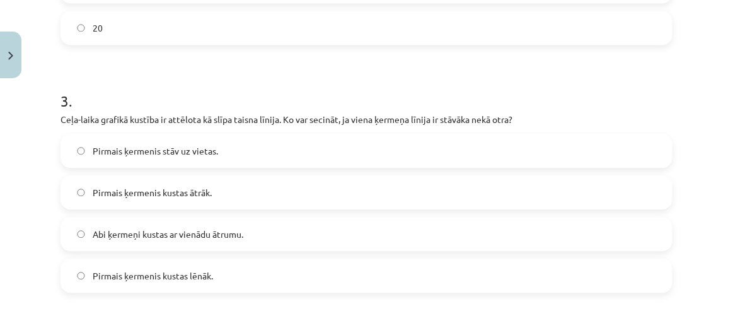
scroll to position [611, 0]
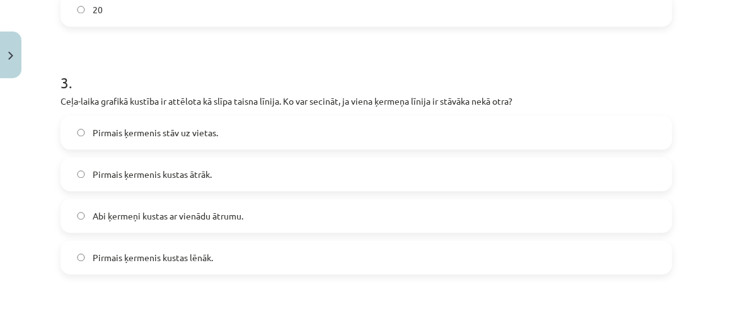
click at [143, 165] on label "Pirmais ķermenis kustas ātrāk." at bounding box center [367, 174] width 610 height 32
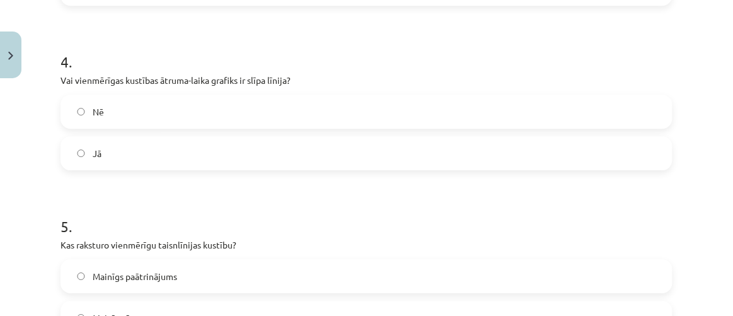
scroll to position [898, 0]
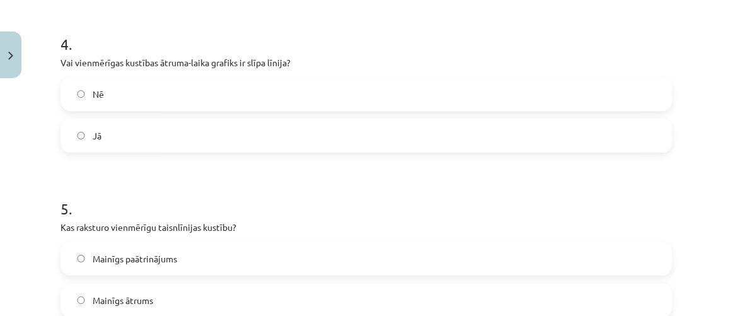
click at [195, 96] on label "Nē" at bounding box center [367, 94] width 610 height 32
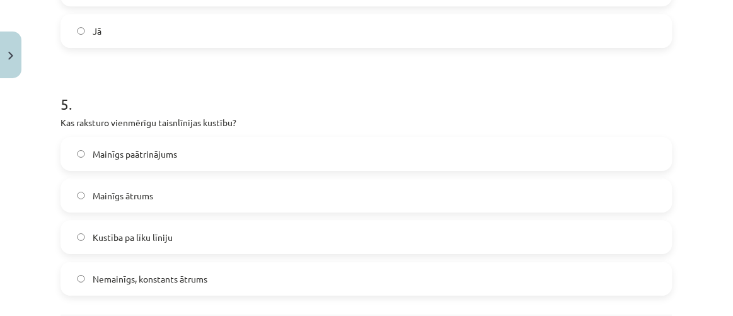
scroll to position [1070, 0]
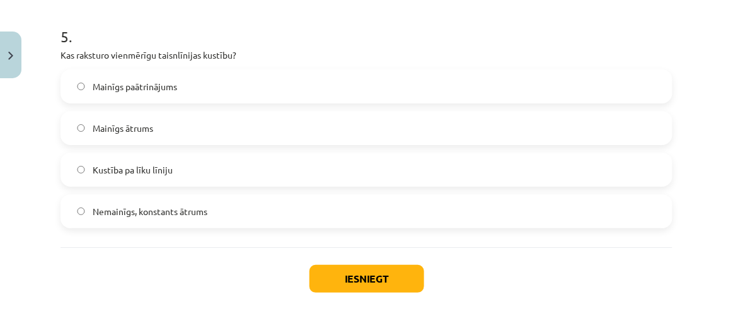
click at [161, 99] on label "Mainīgs paātrinājums" at bounding box center [367, 87] width 610 height 32
click at [153, 166] on span "Kustība pa līku līniju" at bounding box center [133, 169] width 80 height 13
click at [156, 218] on label "Nemainīgs, konstants ātrums" at bounding box center [367, 211] width 610 height 32
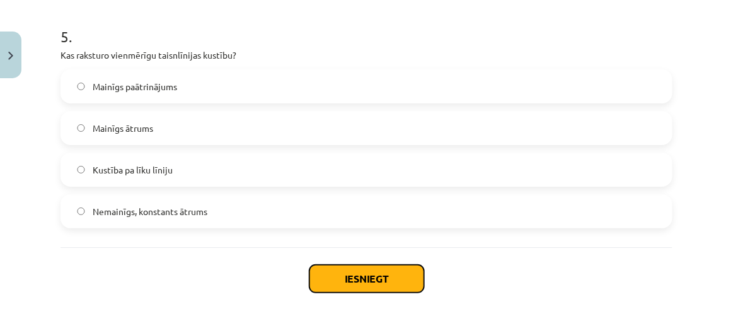
click at [362, 279] on button "Iesniegt" at bounding box center [367, 279] width 115 height 28
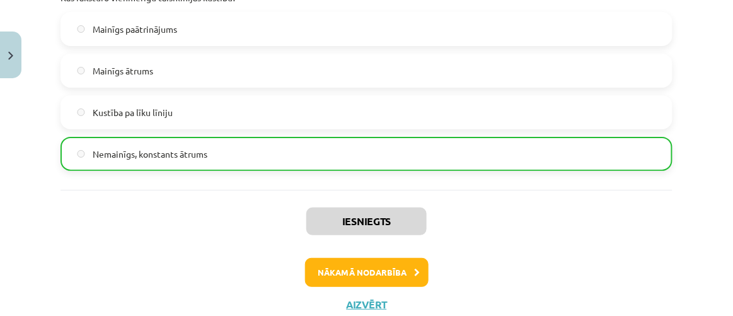
click at [338, 254] on div "Iesniegts Nākamā nodarbība Aizvērt" at bounding box center [367, 254] width 612 height 129
click at [336, 277] on button "Nākamā nodarbība" at bounding box center [367, 272] width 124 height 29
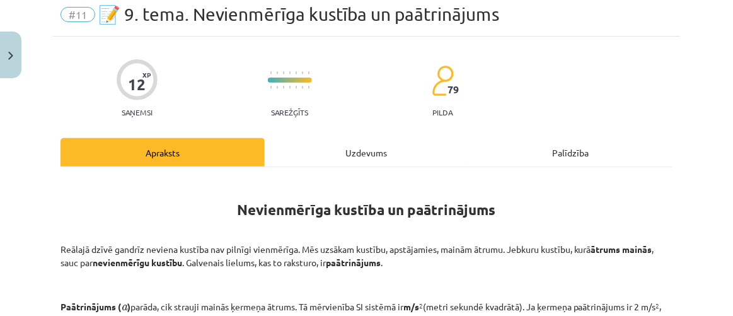
scroll to position [32, 0]
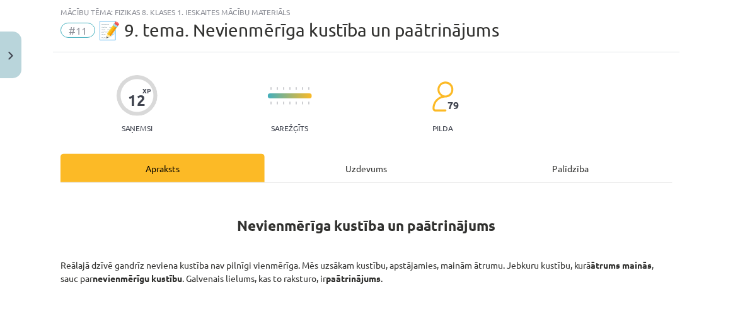
click at [320, 163] on div "Uzdevums" at bounding box center [367, 168] width 204 height 28
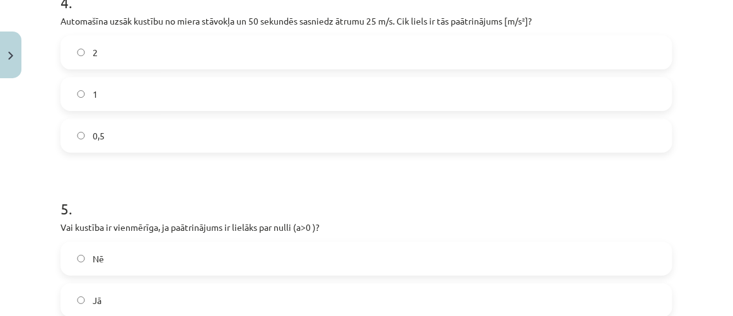
scroll to position [1127, 0]
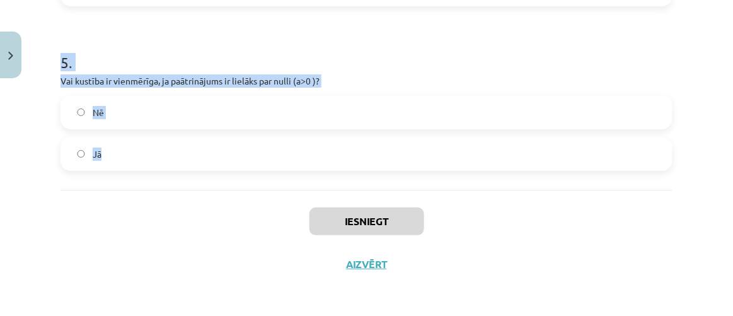
drag, startPoint x: 43, startPoint y: 232, endPoint x: 321, endPoint y: 170, distance: 284.3
click at [321, 170] on div "Mācību tēma: Fizikas 8. klases 1. ieskaites mācību materiāls #11 📝 9. tema. Nev…" at bounding box center [366, 158] width 733 height 316
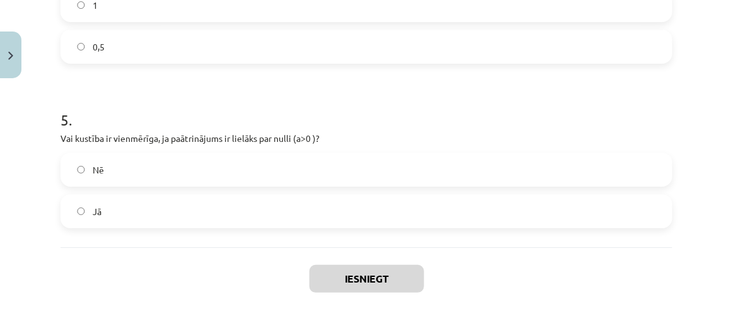
drag, startPoint x: 187, startPoint y: 291, endPoint x: 188, endPoint y: 272, distance: 19.6
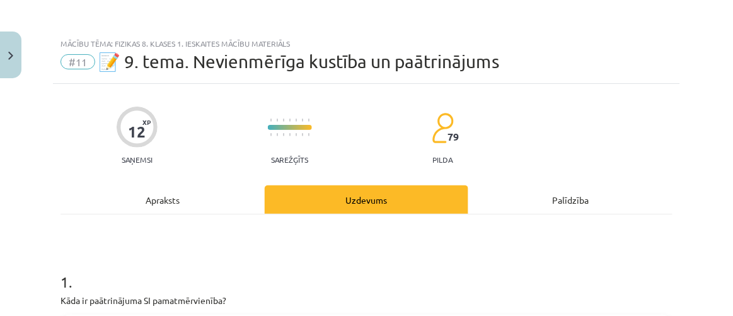
scroll to position [229, 0]
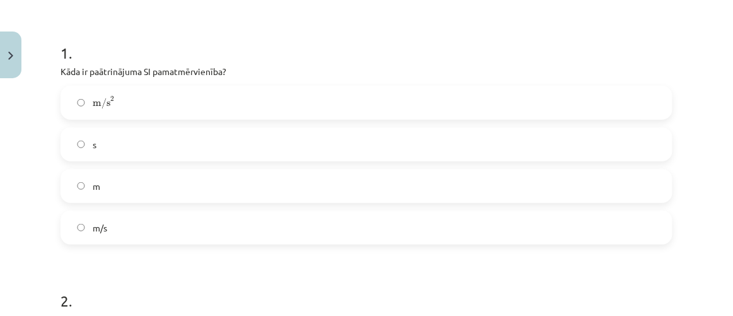
click at [124, 105] on label "m/s 2 m/s 2" at bounding box center [367, 103] width 610 height 32
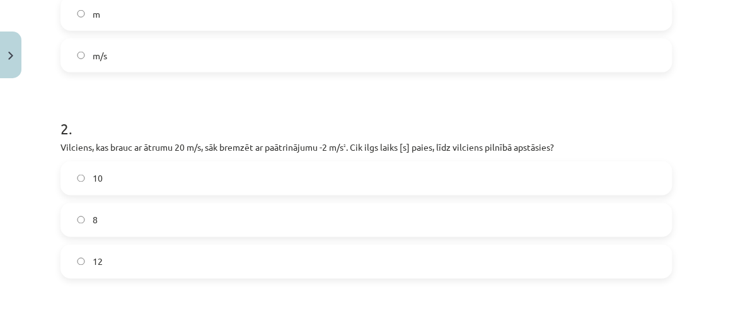
scroll to position [458, 0]
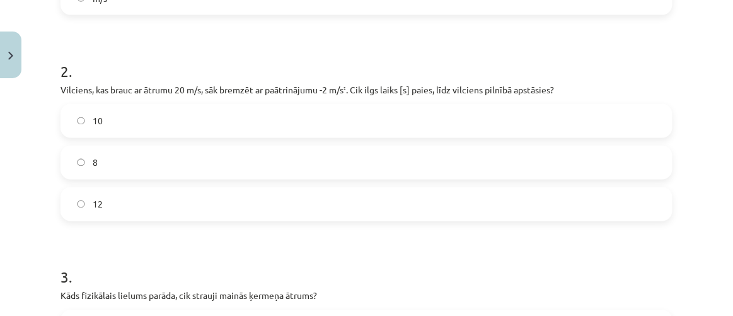
click at [129, 111] on label "10" at bounding box center [367, 121] width 610 height 32
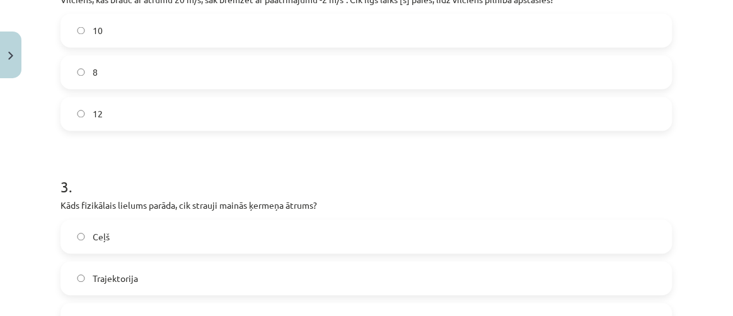
scroll to position [630, 0]
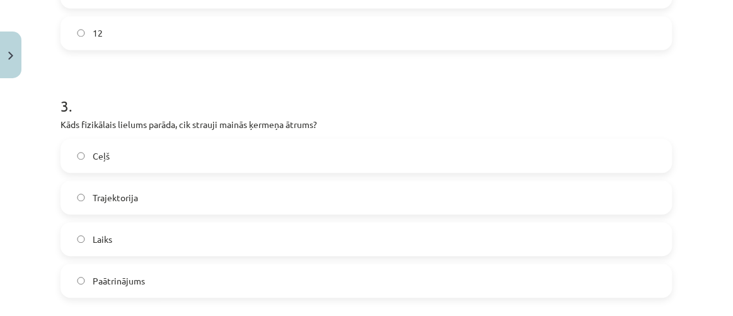
click at [120, 298] on form "1 . Kāda ir paātrinājuma SI pamatmērvienība? m/s 2 m/s 2 s m m/s 2 . Vilciens, …" at bounding box center [367, 144] width 612 height 1047
click at [124, 275] on span "Paātrinājums" at bounding box center [119, 280] width 52 height 13
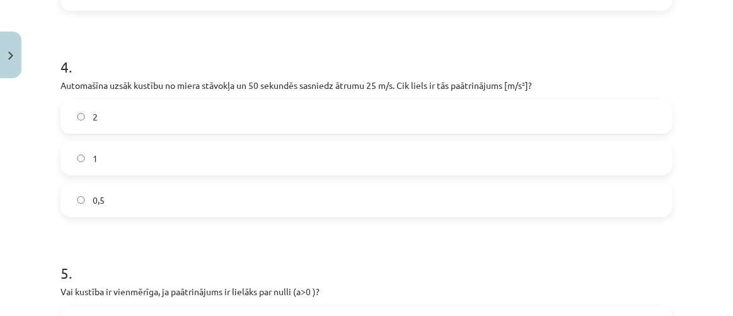
click at [168, 216] on div "0,5" at bounding box center [367, 200] width 612 height 34
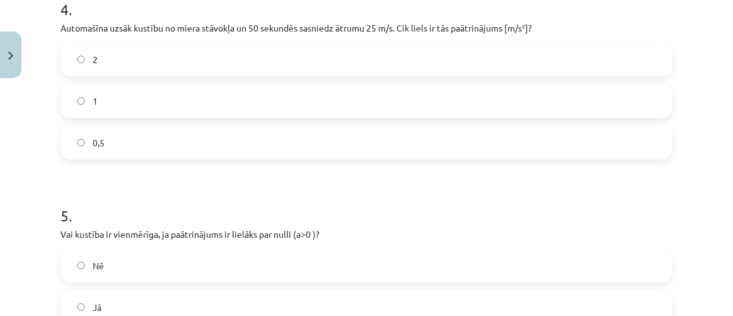
click at [143, 153] on label "0,5" at bounding box center [367, 143] width 610 height 32
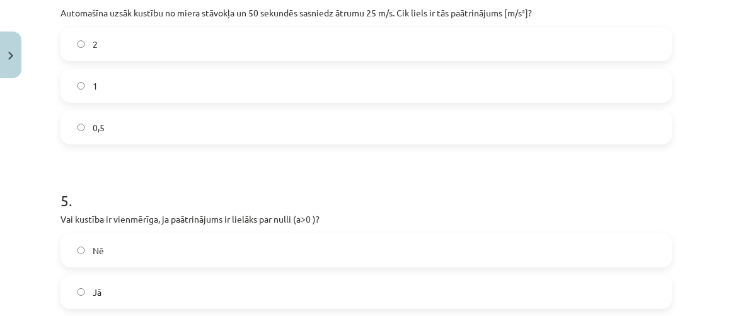
scroll to position [1031, 0]
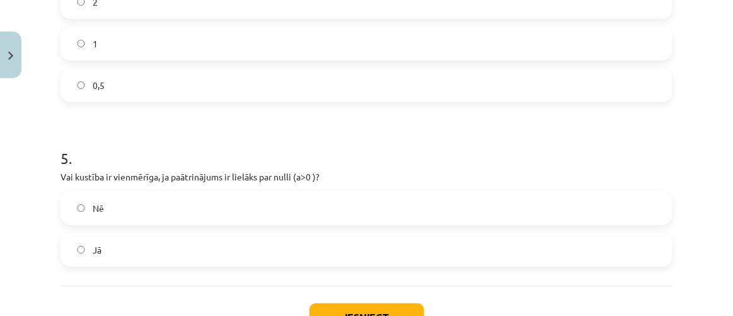
drag, startPoint x: 156, startPoint y: 187, endPoint x: 159, endPoint y: 192, distance: 6.8
click at [158, 191] on div "5 . Vai kustība ir vienmērīga, ja paātrinājums ir lielāks par nulli (a>0 )? Nē …" at bounding box center [367, 196] width 612 height 139
click at [171, 210] on label "Nē" at bounding box center [367, 208] width 610 height 32
click at [357, 313] on button "Iesniegt" at bounding box center [367, 317] width 115 height 28
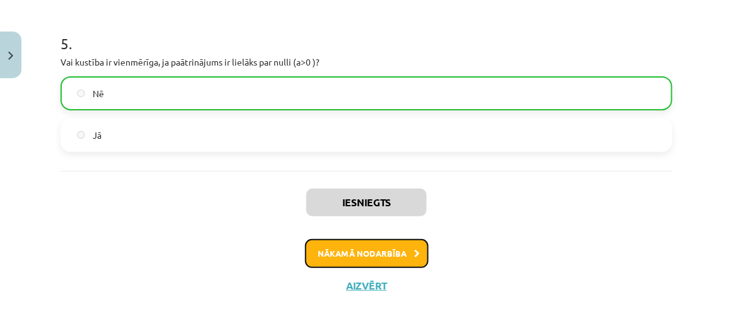
click at [395, 248] on button "Nākamā nodarbība" at bounding box center [367, 253] width 124 height 29
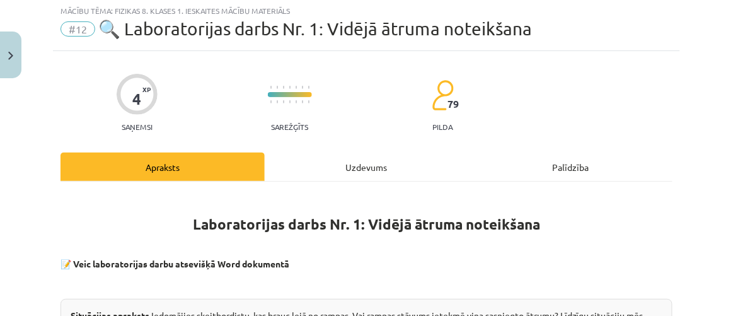
click at [328, 159] on div "Uzdevums" at bounding box center [367, 167] width 204 height 28
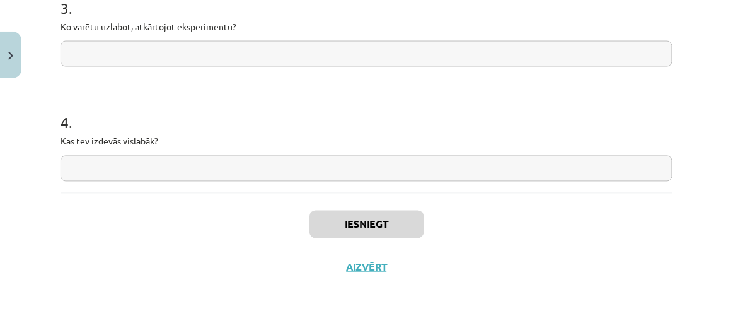
scroll to position [506, 0]
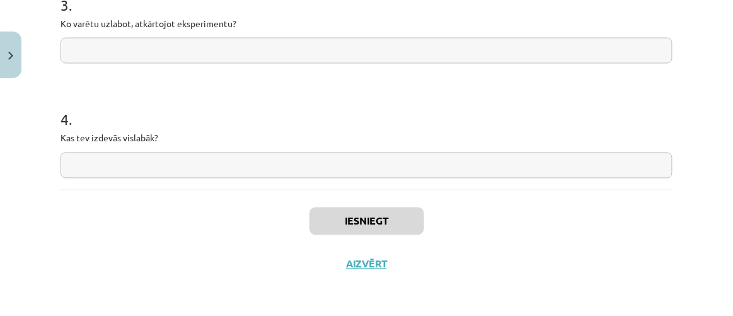
click at [296, 161] on input "text" at bounding box center [367, 166] width 612 height 26
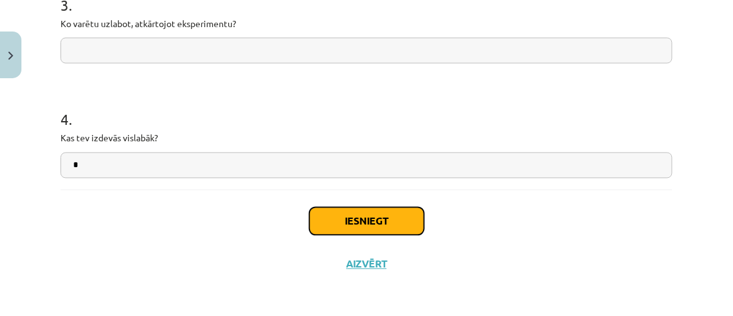
click at [329, 216] on button "Iesniegt" at bounding box center [367, 221] width 115 height 28
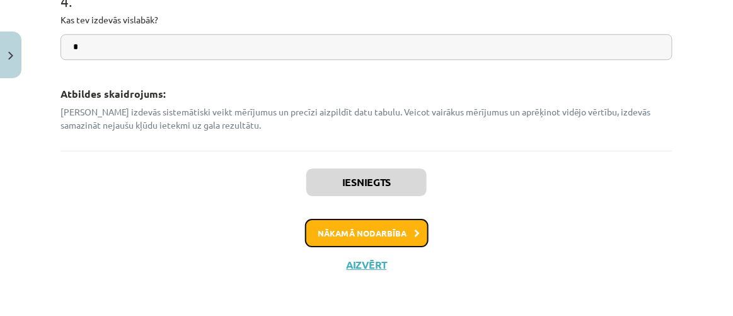
click at [379, 232] on button "Nākamā nodarbība" at bounding box center [367, 233] width 124 height 29
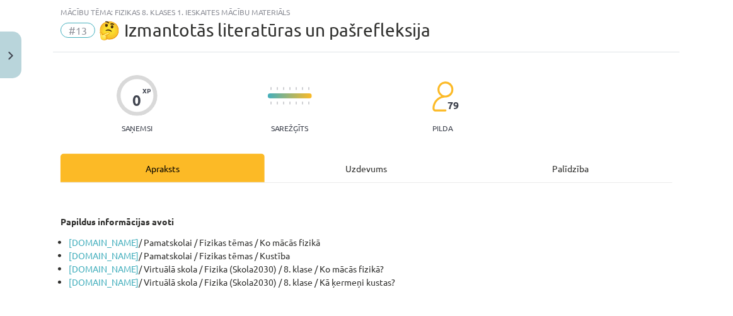
click at [352, 178] on div "Uzdevums" at bounding box center [367, 168] width 204 height 28
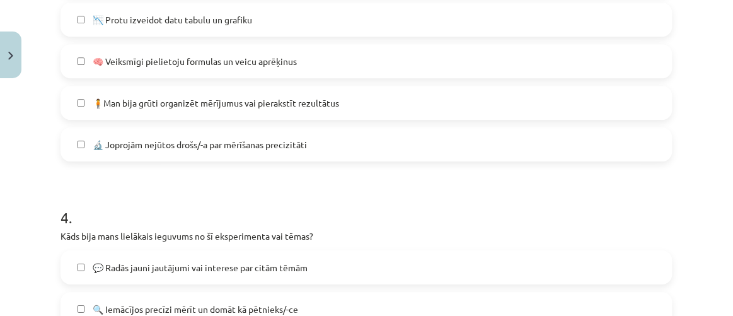
scroll to position [1171, 0]
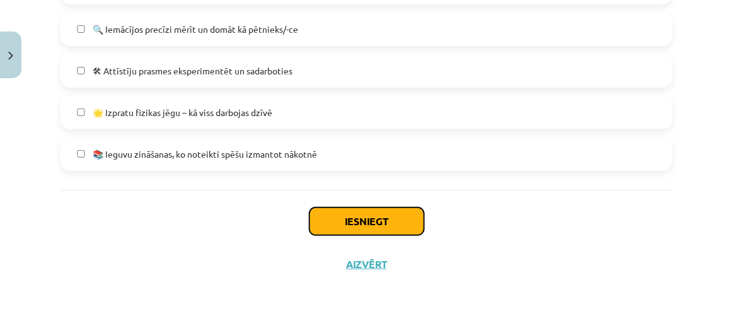
click at [349, 225] on button "Iesniegt" at bounding box center [367, 221] width 115 height 28
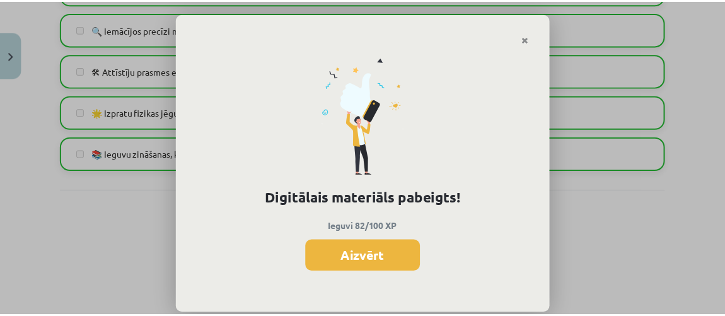
scroll to position [400, 0]
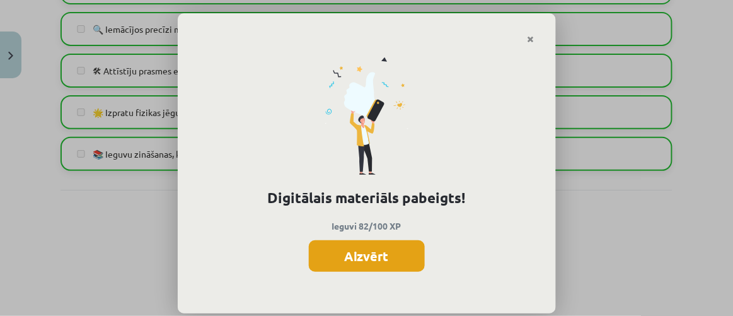
click at [397, 252] on button "Aizvērt" at bounding box center [367, 256] width 116 height 32
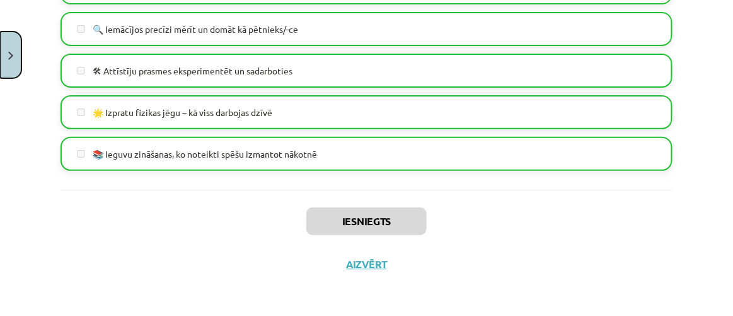
click at [9, 50] on button "Close" at bounding box center [10, 55] width 21 height 47
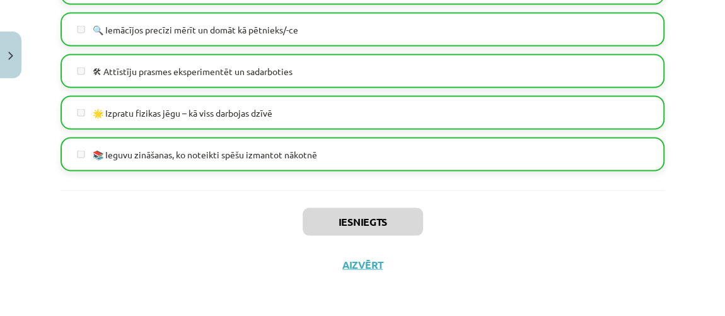
drag, startPoint x: 137, startPoint y: 238, endPoint x: 132, endPoint y: 226, distance: 13.4
click at [134, 233] on div "Mācību tēma: Fizikas 8. klases 1. ieskaites mācību materiāls #13 🤔 Izmantotās l…" at bounding box center [362, 158] width 725 height 316
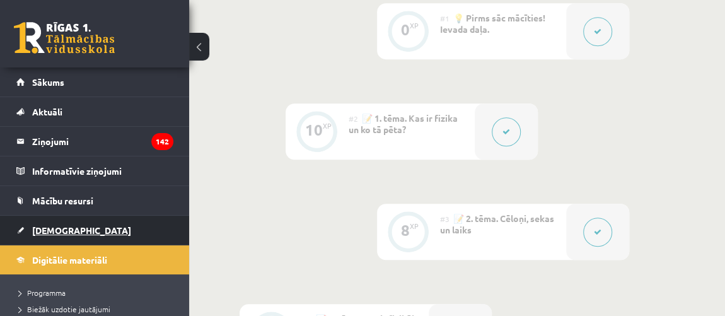
click at [132, 224] on link "[DEMOGRAPHIC_DATA]" at bounding box center [94, 230] width 157 height 29
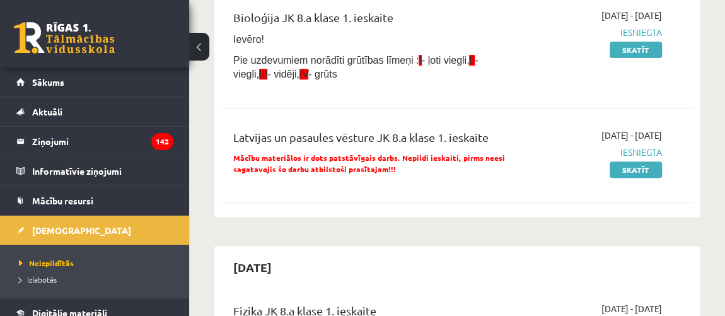
scroll to position [344, 0]
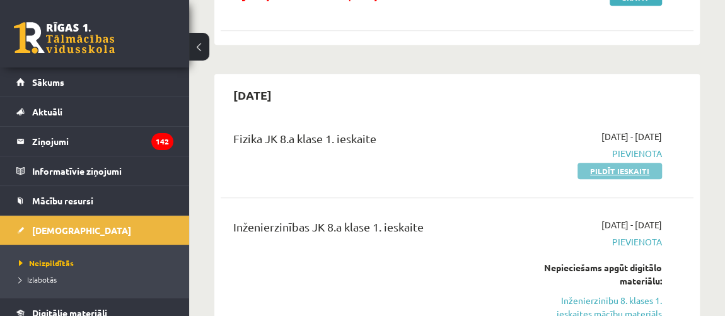
click at [624, 163] on link "Pildīt ieskaiti" at bounding box center [619, 171] width 84 height 16
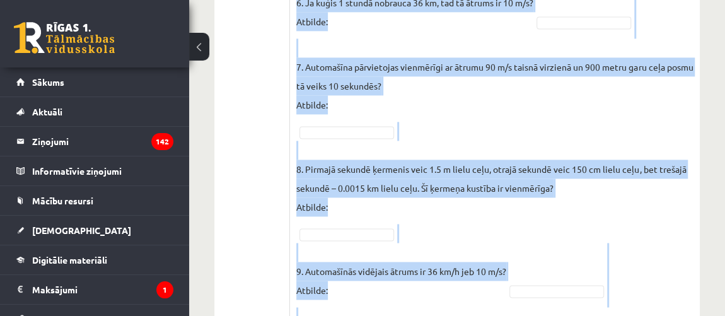
scroll to position [1024, 0]
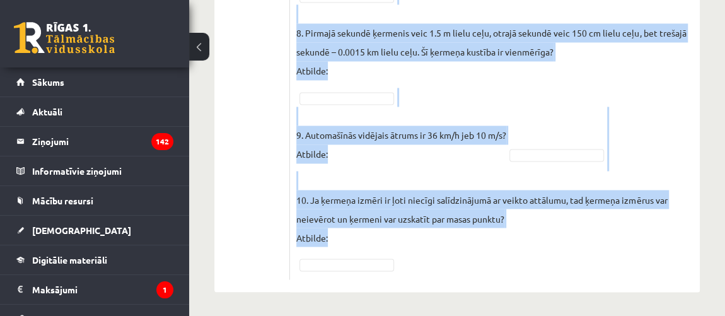
drag, startPoint x: 299, startPoint y: 166, endPoint x: 531, endPoint y: 325, distance: 281.2
copy form "Vai apgalvojums ir patiess? SOLO I Solo līmeņu atšifrējums: I – ļoti viegli (Ne…"
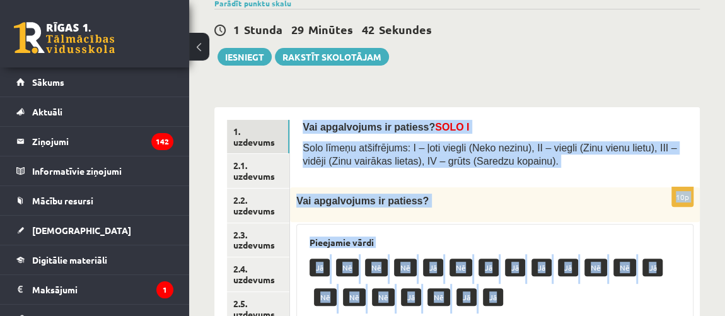
click at [426, 171] on div "Vai apgalvojums ir patiess? SOLO I Solo līmeņu atšifrējums: I – ļoti viegli (Ne…" at bounding box center [495, 147] width 385 height 55
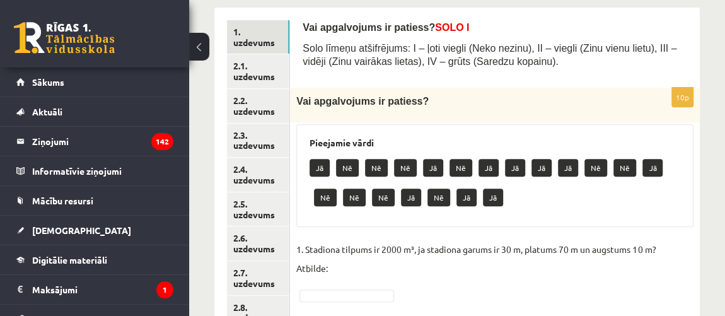
scroll to position [393, 0]
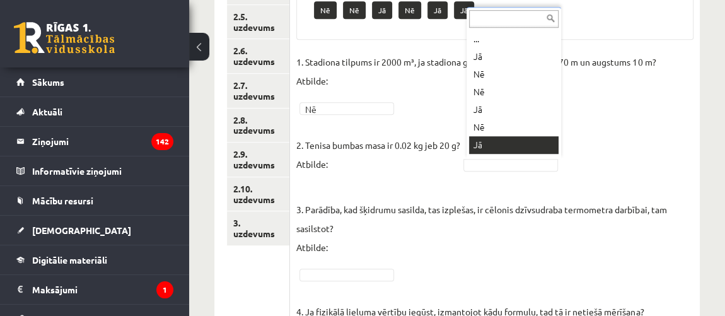
drag, startPoint x: 489, startPoint y: 130, endPoint x: 489, endPoint y: 144, distance: 13.3
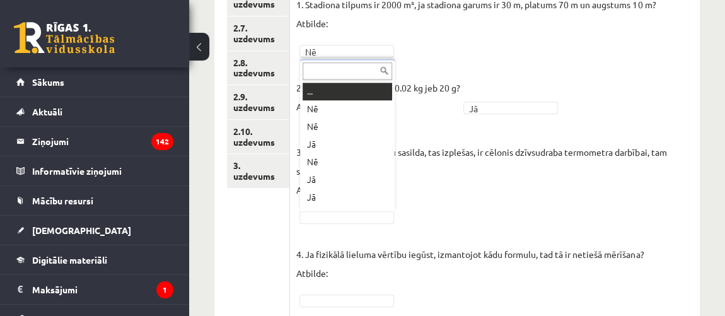
scroll to position [14, 0]
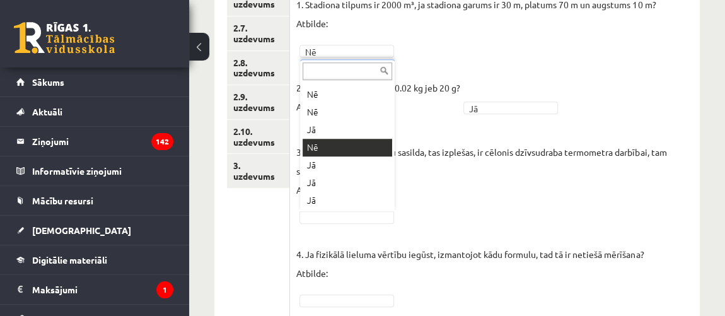
drag, startPoint x: 340, startPoint y: 164, endPoint x: 327, endPoint y: 148, distance: 21.5
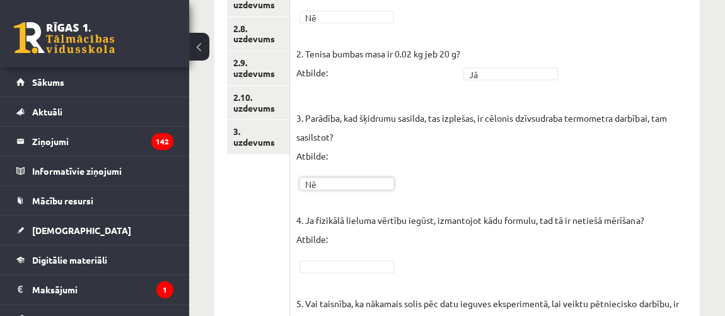
scroll to position [565, 0]
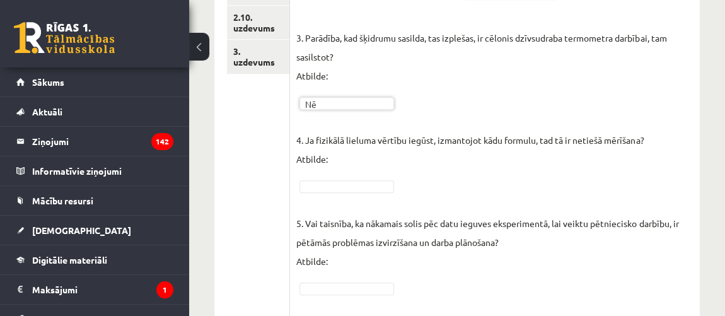
drag, startPoint x: 319, startPoint y: 197, endPoint x: 315, endPoint y: 182, distance: 15.2
click at [319, 197] on p "5. Vai taisnība, ka nākamais solis pēc datu ieguves eksperimentā, lai veiktu pē…" at bounding box center [494, 233] width 397 height 76
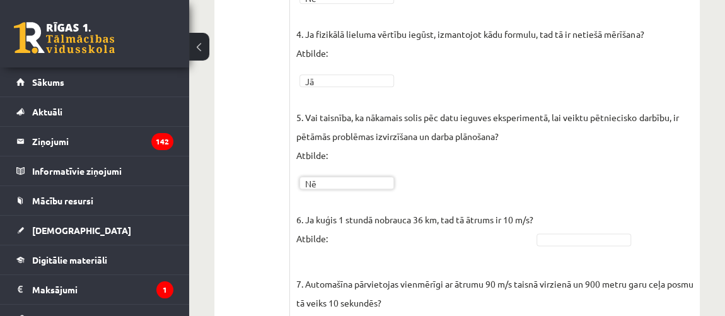
scroll to position [737, 0]
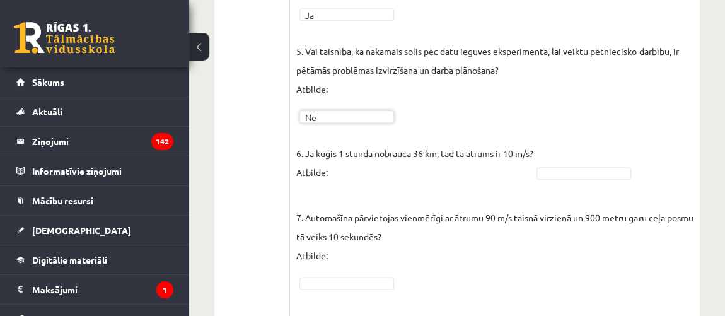
click at [330, 193] on p "7. Automašīna pārvietojas vienmērīgi ar ātrumu 90 m/s taisnā virzienā un 900 me…" at bounding box center [494, 227] width 397 height 76
click at [584, 185] on fieldset "1. Stadiona tilpums ir 2000 m³, ja stadiona garums ir 30 m, platums 70 m un aug…" at bounding box center [494, 134] width 397 height 851
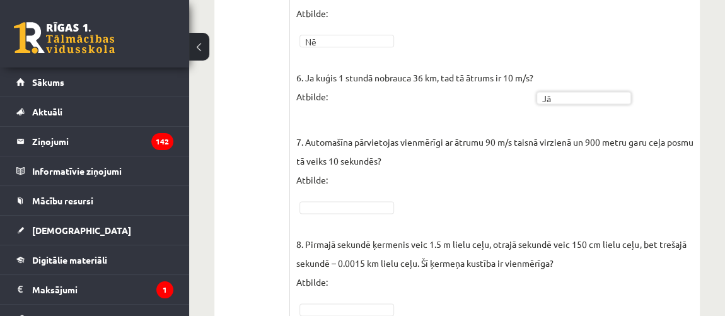
scroll to position [852, 0]
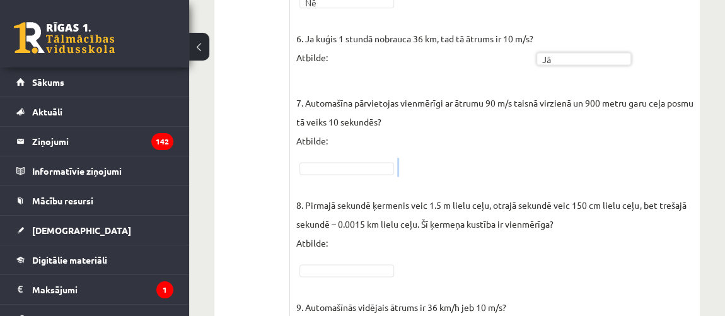
click at [354, 171] on fieldset "1. Stadiona tilpums ir 2000 m³, ja stadiona garums ir 30 m, platums 70 m un aug…" at bounding box center [494, 19] width 397 height 851
click at [346, 158] on fieldset "1. Stadiona tilpums ir 2000 m³, ja stadiona garums ir 30 m, platums 70 m un aug…" at bounding box center [494, 19] width 397 height 851
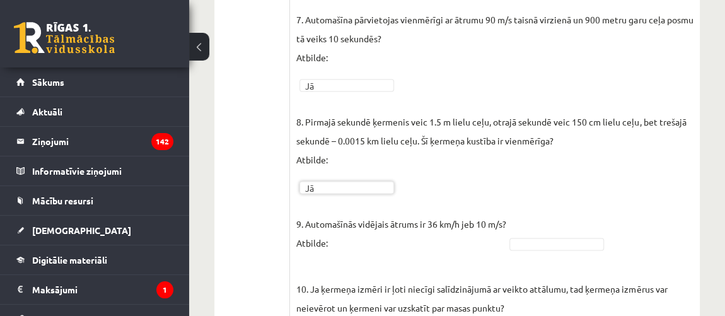
scroll to position [966, 0]
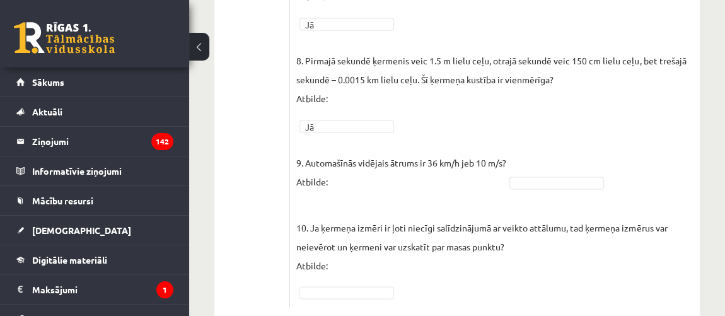
click at [332, 206] on p "10. Ja ķermeņa izmēri ir ļoti niecīgi salīdzinājumā ar veikto attālumu, tad ķer…" at bounding box center [494, 237] width 397 height 76
drag, startPoint x: 538, startPoint y: 189, endPoint x: 547, endPoint y: 189, distance: 8.8
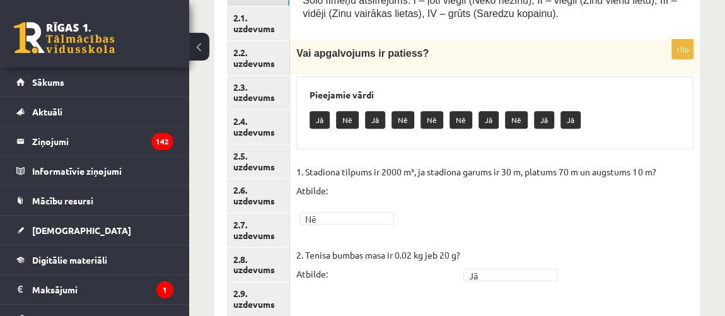
scroll to position [221, 0]
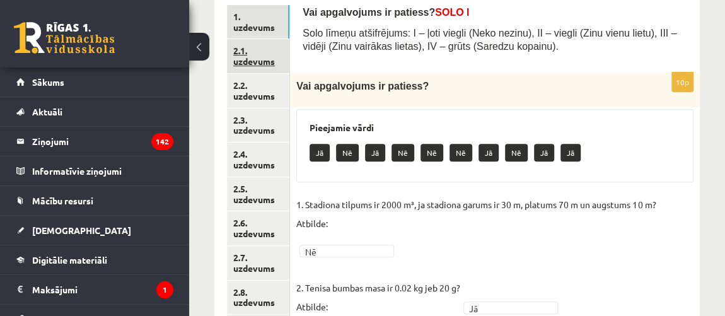
click at [249, 56] on link "2.1. uzdevums" at bounding box center [258, 56] width 62 height 34
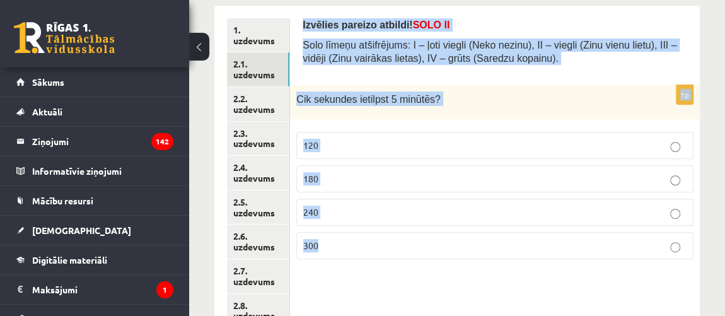
scroll to position [361, 0]
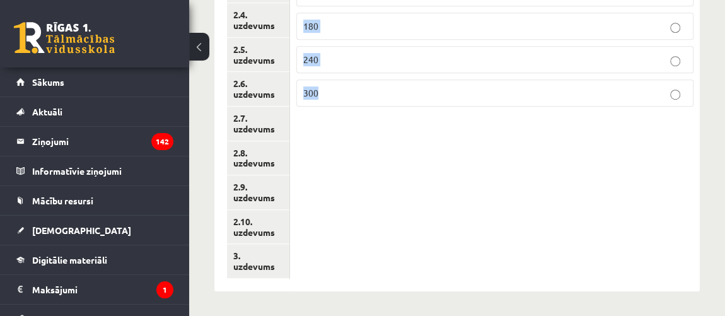
drag, startPoint x: 299, startPoint y: 173, endPoint x: 653, endPoint y: 342, distance: 391.9
copy form "Izvēlies pareizo atbildi! SOLO II Solo līmeņu atšifrējums: I – ļoti viegli (Nek…"
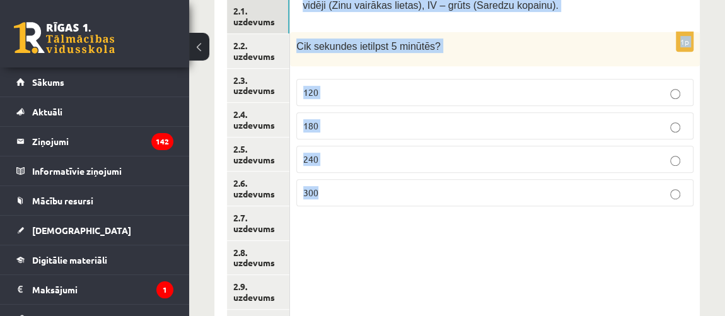
scroll to position [188, 0]
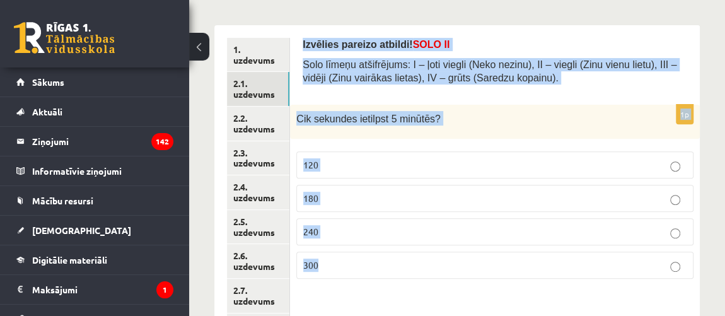
click at [316, 259] on span "300" at bounding box center [310, 264] width 15 height 11
copy form "Izvēlies pareizo atbildi! SOLO II Solo līmeņu atšifrējums: I – ļoti viegli (Nek…"
click at [335, 310] on div "Izvēlies pareizo atbildi! SOLO II Solo līmeņu atšifrējums: I – ļoti viegli (Nek…" at bounding box center [495, 244] width 410 height 438
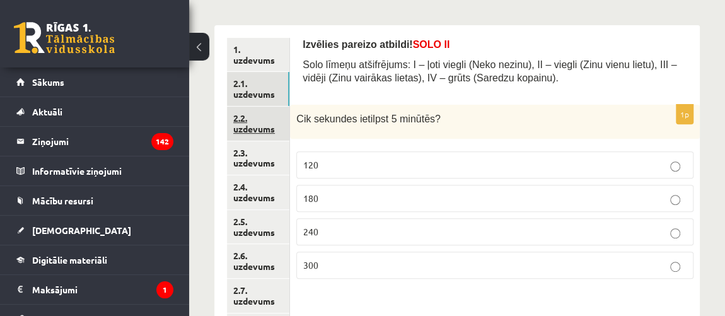
click at [230, 134] on link "2.2. uzdevums" at bounding box center [258, 124] width 62 height 34
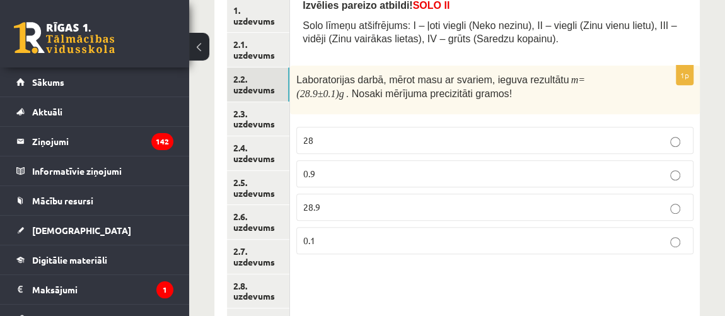
scroll to position [74, 0]
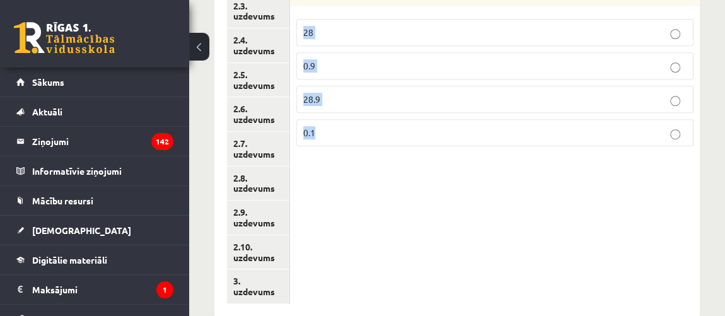
drag, startPoint x: 296, startPoint y: 153, endPoint x: 497, endPoint y: 315, distance: 258.2
click at [497, 315] on div "**********" at bounding box center [457, 27] width 536 height 629
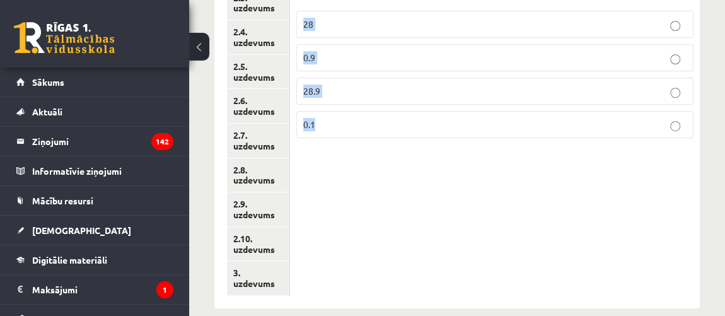
copy form "Izvēlies pareizo atbildi! SOLO II Solo līmeņu atšifrējums: I – ļoti viegli (Nek…"
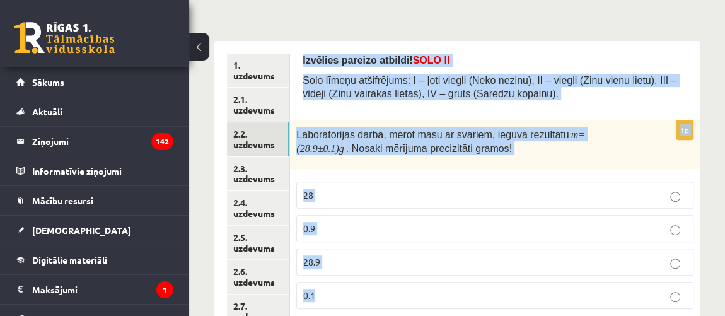
scroll to position [114, 0]
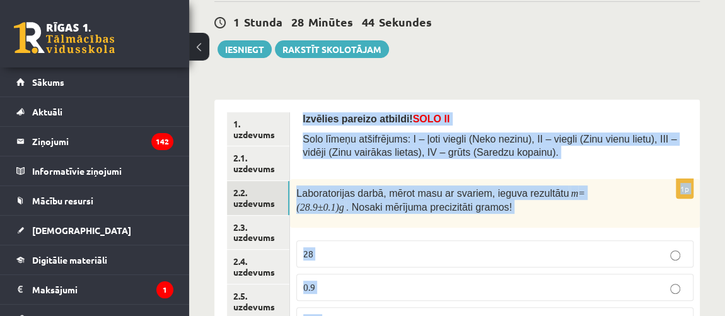
drag, startPoint x: 447, startPoint y: 204, endPoint x: 491, endPoint y: 231, distance: 52.1
click at [491, 231] on div "1p Laboratorijas darbā, mērot masu ar svariem, ieguva rezultātu m =(28.9±0.1) g…" at bounding box center [495, 278] width 410 height 199
click at [489, 218] on div "Laboratorijas darbā, mērot masu ar svariem, ieguva rezultātu m =(28.9±0.1) g . …" at bounding box center [495, 203] width 410 height 49
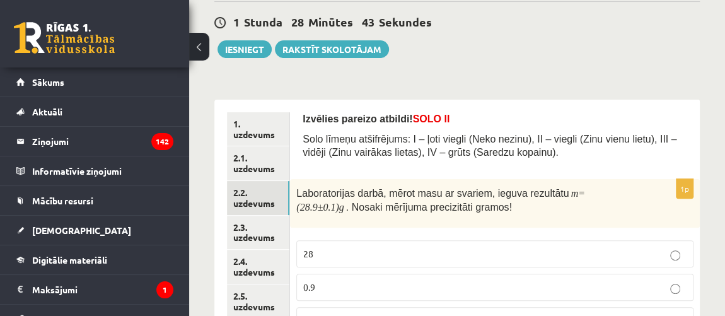
click at [489, 218] on div "Laboratorijas darbā, mērot masu ar svariem, ieguva rezultātu m =(28.9±0.1) g . …" at bounding box center [495, 203] width 410 height 49
drag, startPoint x: 489, startPoint y: 221, endPoint x: 481, endPoint y: 197, distance: 25.7
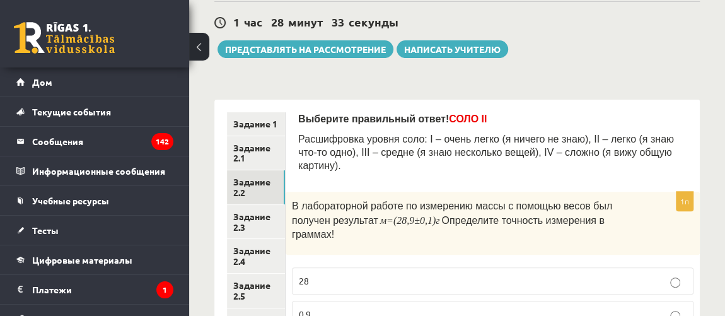
click at [518, 102] on div "**********" at bounding box center [456, 302] width 485 height 430
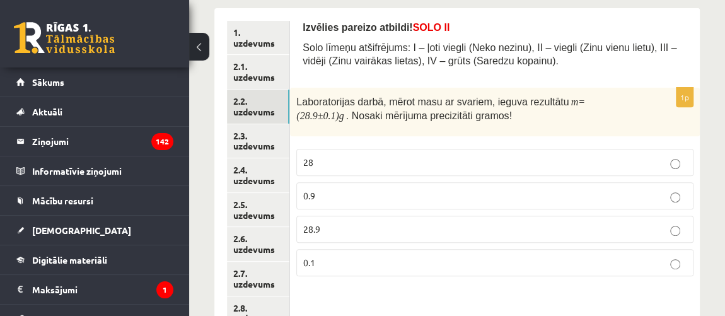
scroll to position [286, 0]
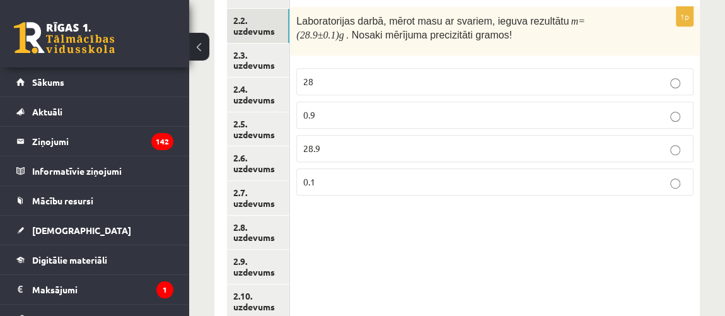
click at [407, 238] on div "Izvēlies pareizo atbildi! SOLO II Solo līmeņu atšifrējums: I – ļoti viegli (Nek…" at bounding box center [495, 147] width 410 height 438
click at [347, 175] on p "0.1" at bounding box center [494, 181] width 383 height 13
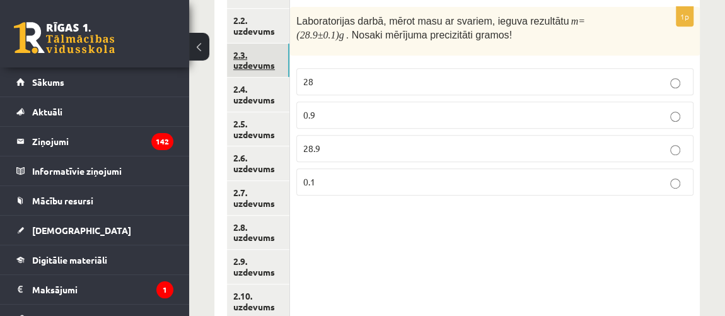
click at [260, 50] on link "2.3. uzdevums" at bounding box center [258, 60] width 62 height 34
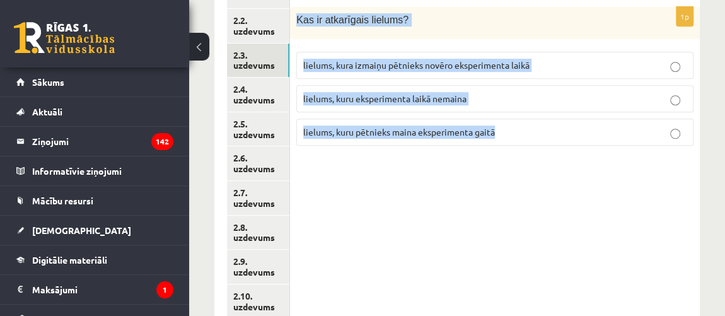
drag, startPoint x: 298, startPoint y: 12, endPoint x: 547, endPoint y: 138, distance: 279.1
click at [547, 138] on div "1p Kas ir atkarīgais lielums ? lielums, kura izmaiņu pētnieks novēro eksperimen…" at bounding box center [495, 81] width 410 height 149
copy div "Kas ir atkarīgais lielums ? lielums, kura izmaiņu pētnieks novēro eksperimenta …"
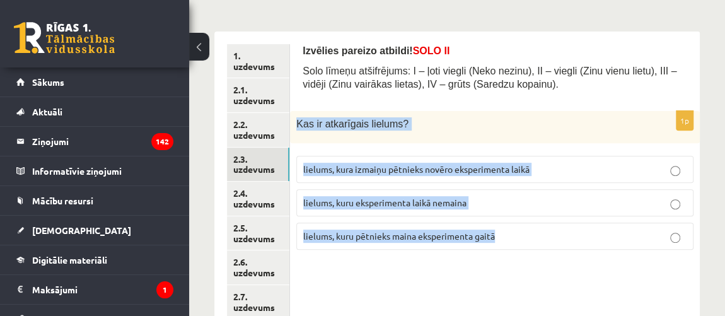
scroll to position [171, 0]
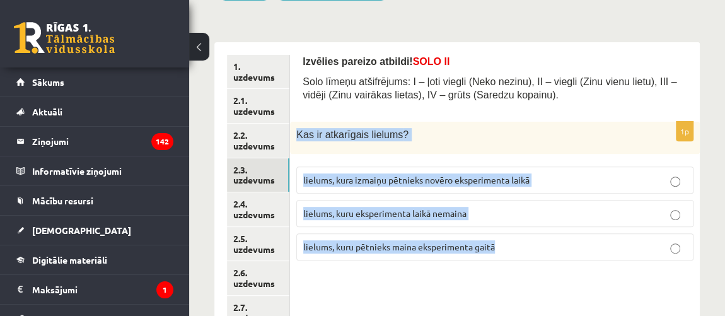
click at [418, 264] on div "1p Kas ir atkarīgais lielums ? lielums, kura izmaiņu pētnieks novēro eksperimen…" at bounding box center [495, 196] width 410 height 149
click at [418, 258] on fieldset "lielums, kura izmaiņu pētnieks novēro eksperimenta laikā lielums, kuru eksperim…" at bounding box center [494, 212] width 397 height 104
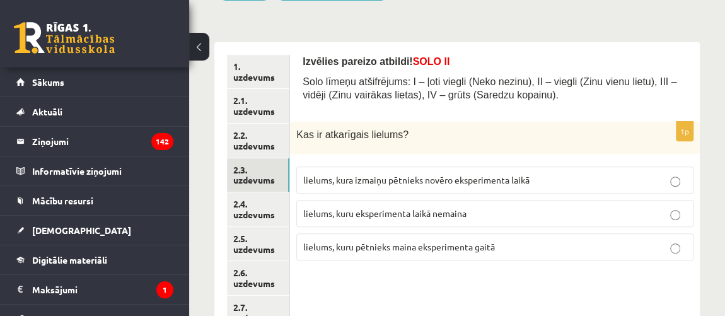
click at [419, 197] on fieldset "lielums, kura izmaiņu pētnieks novēro eksperimenta laikā lielums, kuru eksperim…" at bounding box center [494, 212] width 397 height 104
click at [419, 178] on span "lielums, kura izmaiņu pētnieks novēro eksperimenta laikā" at bounding box center [416, 179] width 226 height 11
click at [230, 211] on link "2.4. uzdevums" at bounding box center [258, 209] width 62 height 34
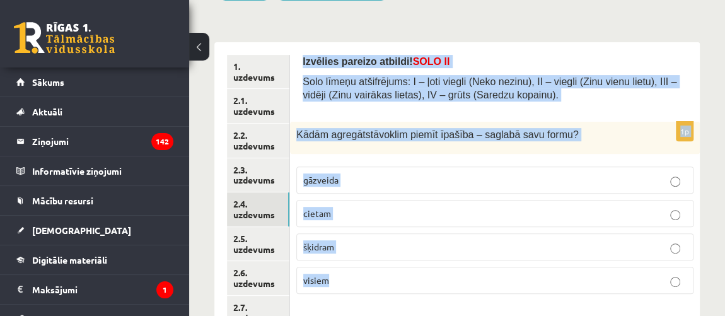
drag, startPoint x: 302, startPoint y: 57, endPoint x: 503, endPoint y: 280, distance: 299.9
click at [504, 297] on div "Izvēlies pareizo atbildi! SOLO II Solo līmeņu atšifrējums: I – ļoti viegli (Nek…" at bounding box center [495, 261] width 410 height 438
copy form "Izvēlies pareizo atbildi! SOLO II Solo līmeņu atšifrējums: I – ļoti viegli (Nek…"
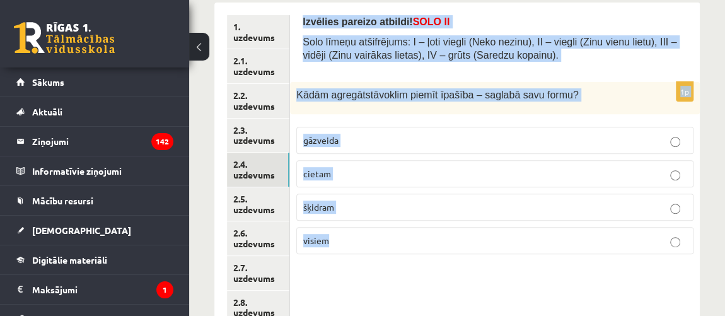
scroll to position [229, 0]
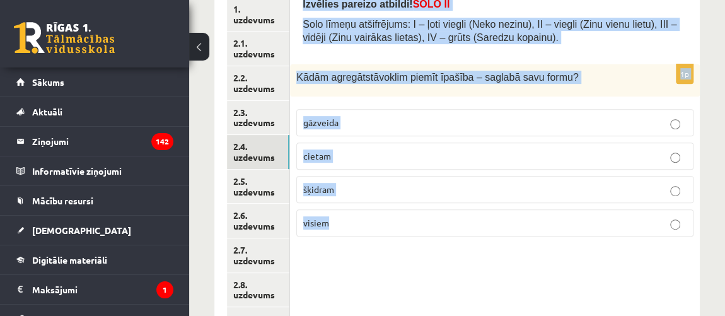
click at [344, 147] on label "cietam" at bounding box center [494, 155] width 397 height 27
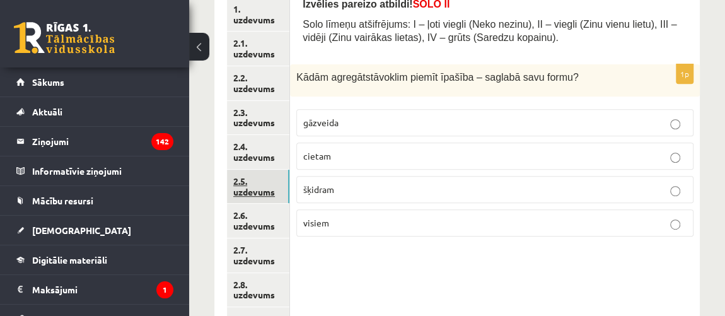
click at [262, 183] on link "2.5. uzdevums" at bounding box center [258, 187] width 62 height 34
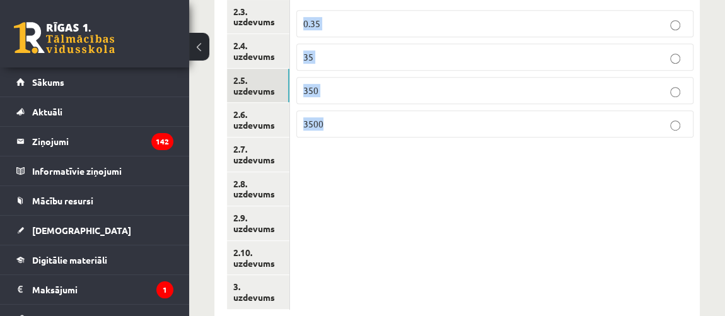
scroll to position [344, 0]
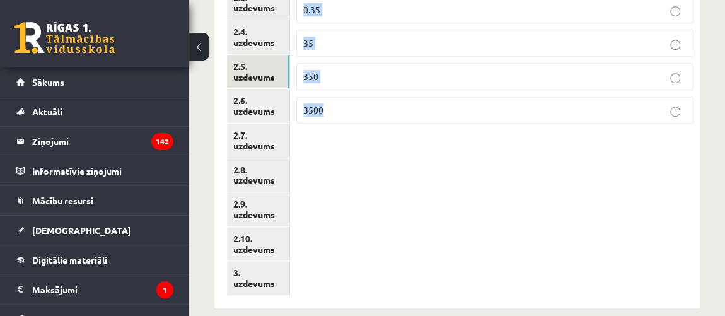
drag, startPoint x: 300, startPoint y: 52, endPoint x: 488, endPoint y: 207, distance: 243.6
click at [488, 207] on div "Izvēlies pareizo atbildi! SOLO II Solo līmeņu atšifrējums: I – ļoti viegli (Nek…" at bounding box center [495, 89] width 410 height 438
copy form "Izvēlies pareizo atbildi! SOLO II Solo līmeņu atšifrējums: I – ļoti viegli (Nek…"
click at [339, 50] on label "35" at bounding box center [494, 43] width 397 height 27
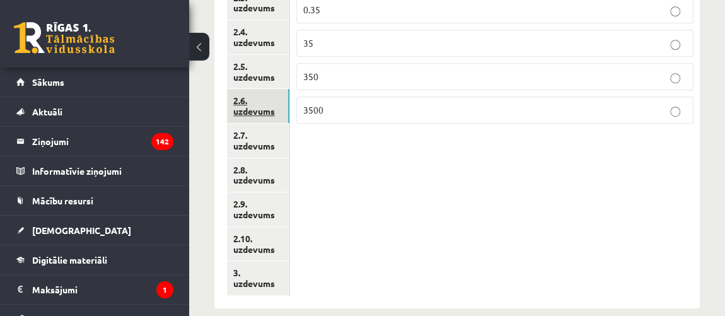
click at [262, 113] on link "2.6. uzdevums" at bounding box center [258, 106] width 62 height 34
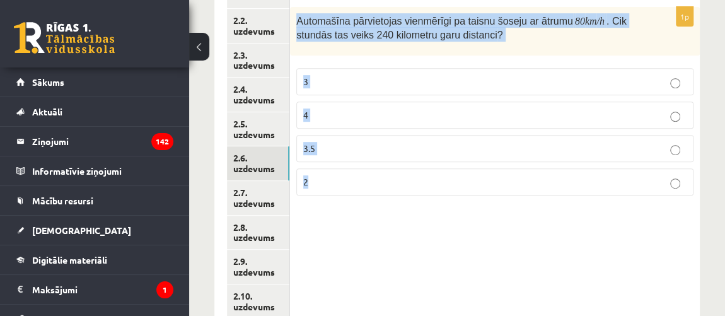
drag, startPoint x: 298, startPoint y: 19, endPoint x: 418, endPoint y: 182, distance: 202.9
click at [418, 182] on div "1p Automašīna pārvietojas vienmērīgi pa taisnu šoseju ar ātrumu 80 km /h . Cik …" at bounding box center [495, 106] width 410 height 199
copy div "Automašīna pārvietojas vienmērīgi pa taisnu šoseju ar ātrumu 80 km /h . Cik stu…"
click at [257, 197] on link "2.7. uzdevums" at bounding box center [258, 198] width 62 height 34
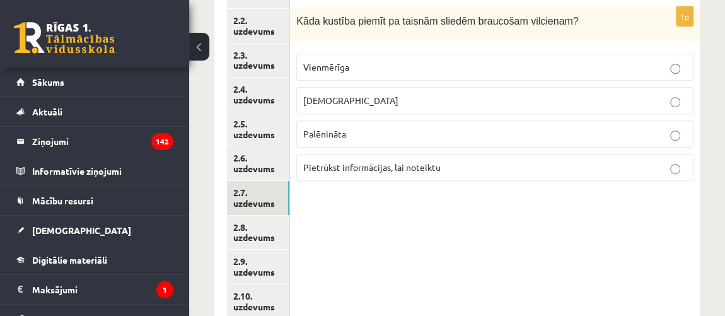
copy div "Automašīna pārvietojas vienmērīgi pa taisnu šoseju ar ātrumu 80 km /h . Cik stu…"
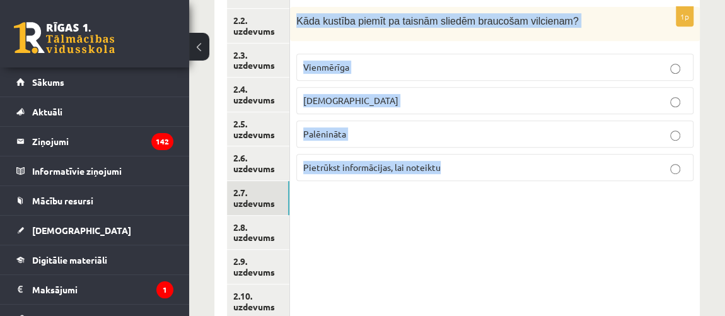
drag, startPoint x: 292, startPoint y: 14, endPoint x: 484, endPoint y: 169, distance: 246.1
click at [484, 169] on div "1p Kāda kustība piemīt pa taisnām sliedēm braucošam vilcienam? Vienmērīga Paātr…" at bounding box center [495, 99] width 410 height 185
copy div "Kāda kustība piemīt pa taisnām sliedēm braucošam vilcienam? Vienmērīga Paātrinā…"
click at [246, 235] on link "2.8. uzdevums" at bounding box center [258, 233] width 62 height 34
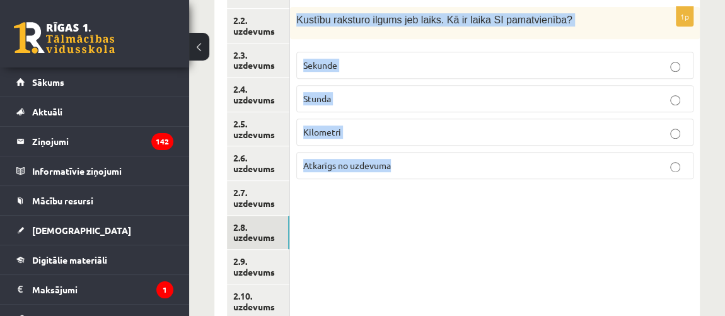
drag, startPoint x: 292, startPoint y: 9, endPoint x: 467, endPoint y: 177, distance: 242.1
click at [467, 177] on div "1p Kustību raksturo ilgums jeb laiks. Kā ir laika SI pamatvienība ? Sekunde Stu…" at bounding box center [495, 98] width 410 height 182
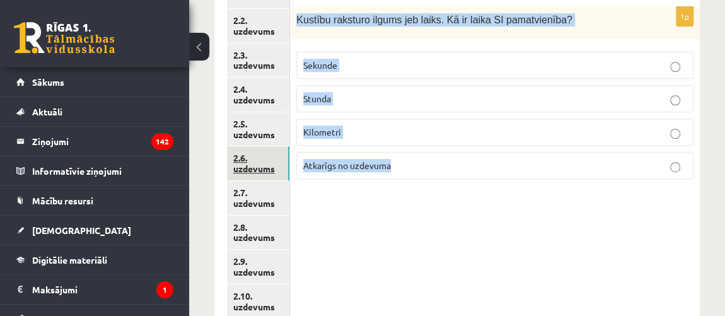
click at [253, 153] on link "2.6. uzdevums" at bounding box center [258, 163] width 62 height 34
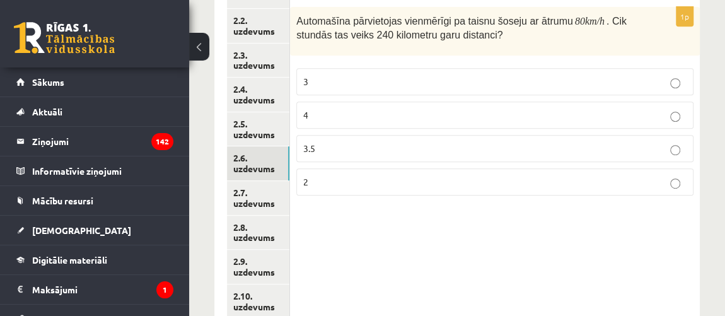
click at [359, 82] on p "3" at bounding box center [494, 81] width 383 height 13
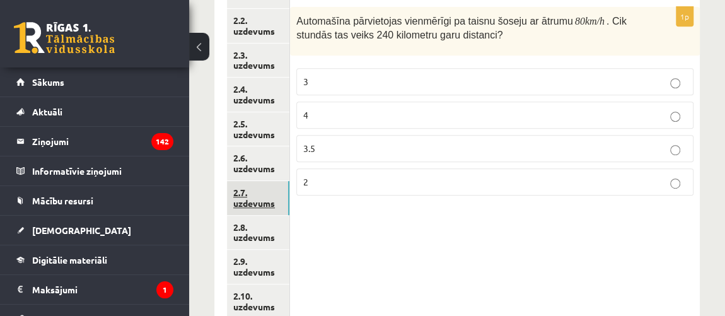
click at [250, 188] on link "2.7. uzdevums" at bounding box center [258, 198] width 62 height 34
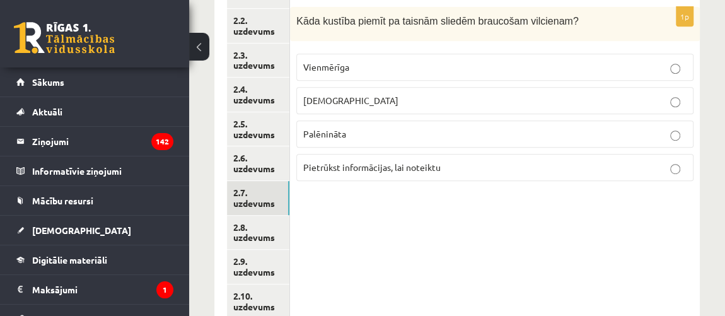
click at [376, 66] on p "Vienmērīga" at bounding box center [494, 67] width 383 height 13
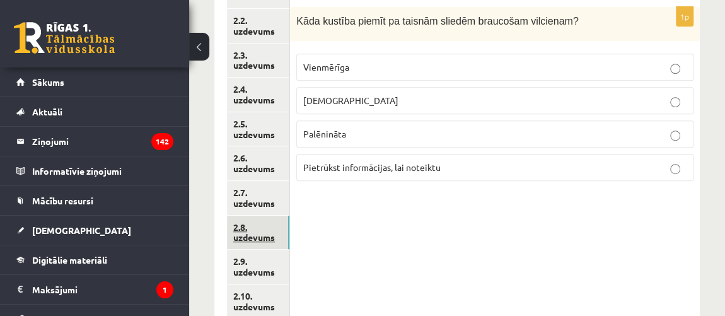
click at [253, 225] on link "2.8. uzdevums" at bounding box center [258, 233] width 62 height 34
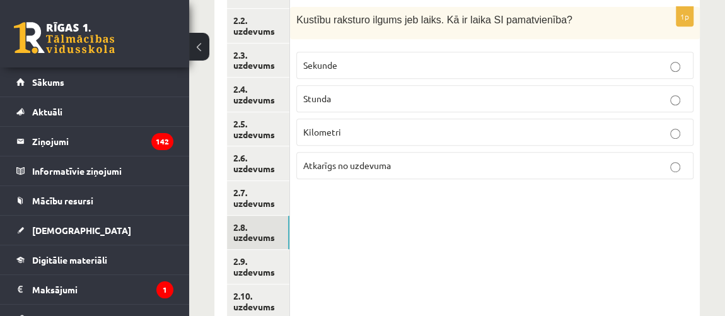
click at [353, 64] on p "Sekunde" at bounding box center [494, 65] width 383 height 13
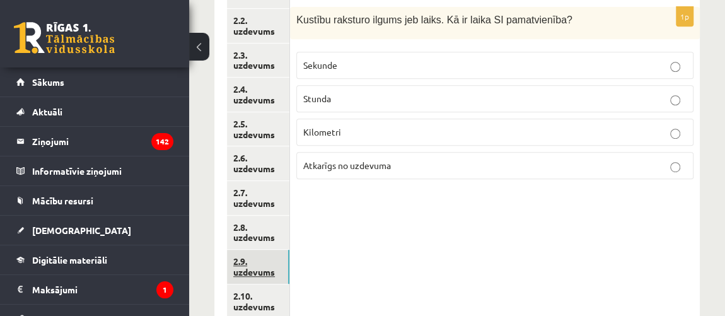
click at [270, 254] on link "2.9. uzdevums" at bounding box center [258, 267] width 62 height 34
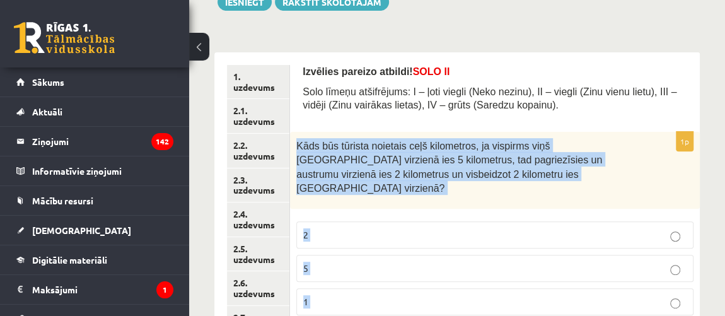
scroll to position [246, 0]
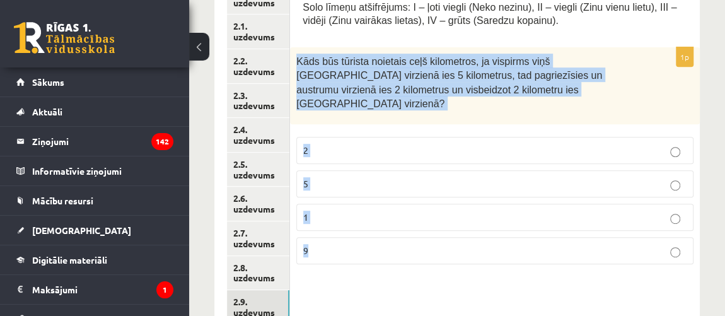
drag, startPoint x: 293, startPoint y: 162, endPoint x: 422, endPoint y: 265, distance: 165.0
click at [422, 265] on div "Izvēlies pareizo atbildi! SOLO II Solo līmeņu atšifrējums: I – ļoti viegli (Nek…" at bounding box center [495, 187] width 410 height 438
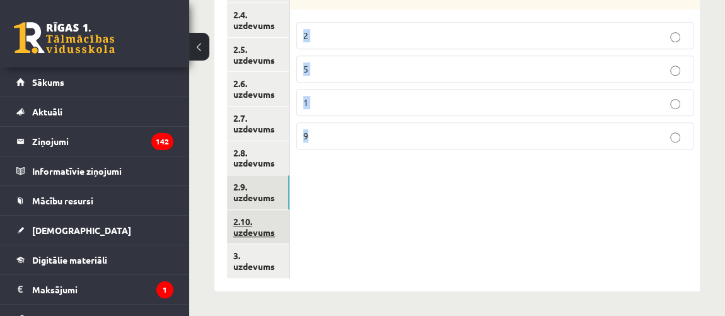
scroll to position [339, 0]
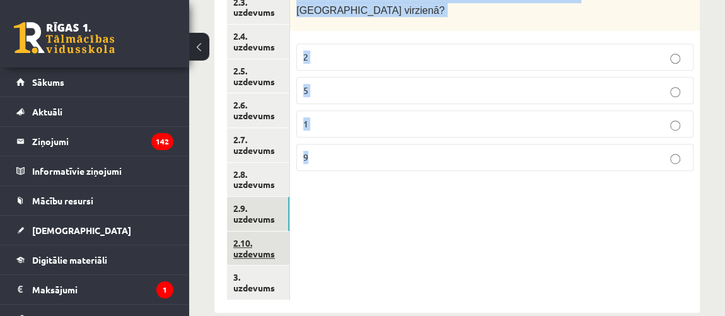
click at [258, 231] on link "2.10. uzdevums" at bounding box center [258, 248] width 62 height 34
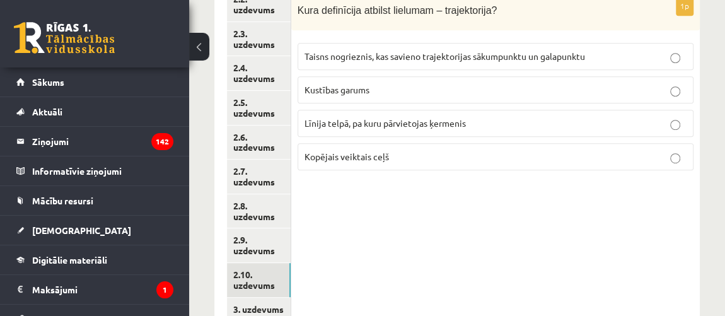
scroll to position [282, 0]
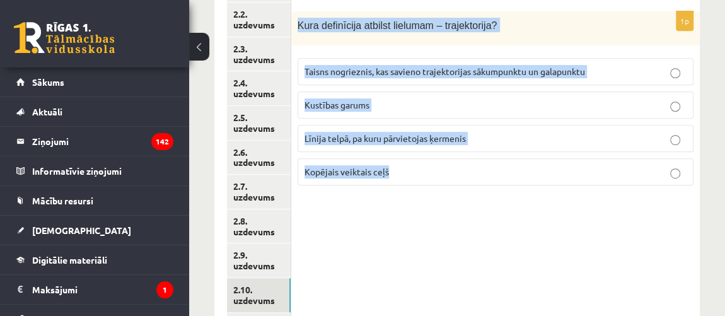
drag, startPoint x: 296, startPoint y: 19, endPoint x: 483, endPoint y: 194, distance: 256.0
click at [484, 198] on div "Izvēlies pareizo atbildi! SOLO II Solo līmeņu atšifrējums: I – ļoti viegli (Nek…" at bounding box center [495, 140] width 409 height 417
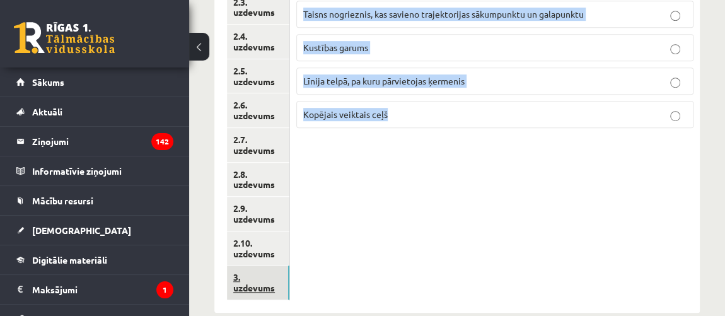
click at [247, 277] on link "3. uzdevums" at bounding box center [258, 282] width 62 height 34
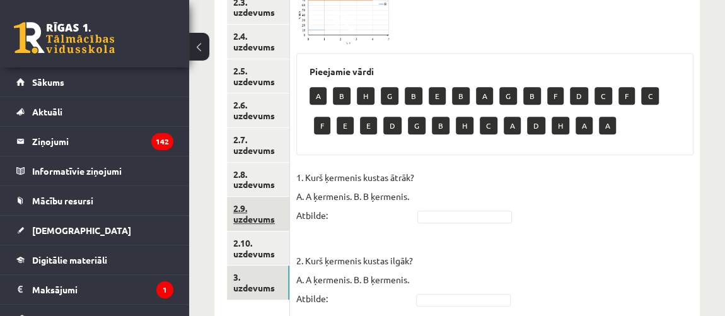
scroll to position [350, 0]
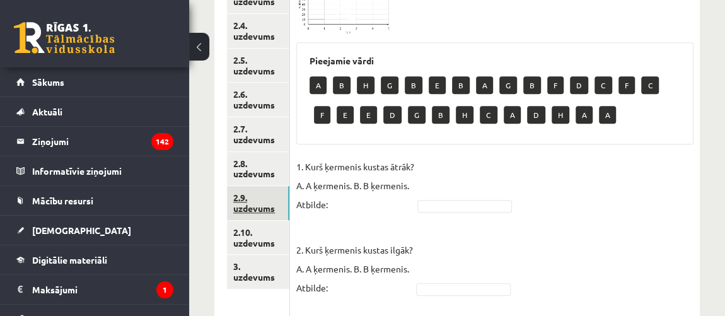
click at [263, 207] on link "2.9. uzdevums" at bounding box center [258, 203] width 62 height 34
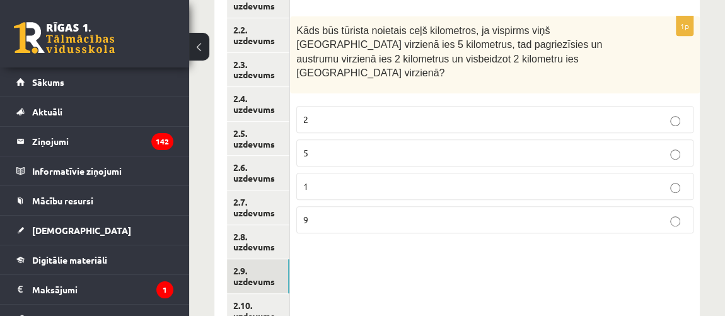
scroll to position [235, 0]
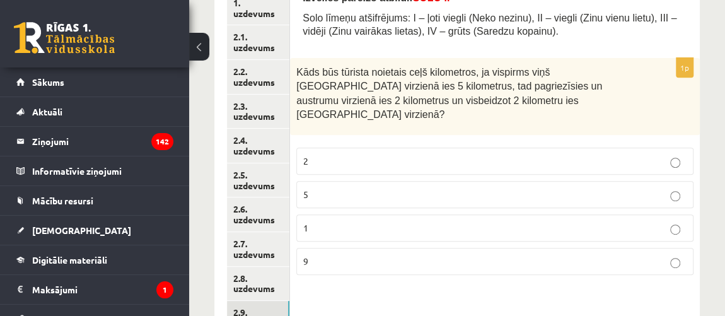
click at [347, 181] on label "5" at bounding box center [494, 194] width 397 height 27
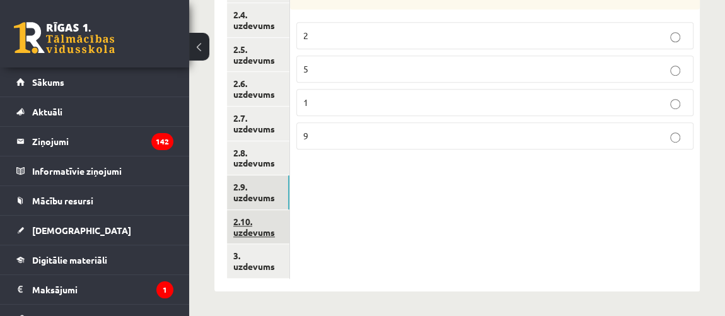
click at [235, 226] on link "2.10. uzdevums" at bounding box center [258, 227] width 62 height 34
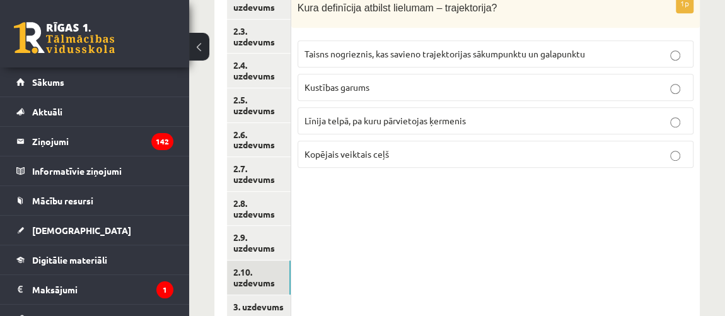
scroll to position [282, 0]
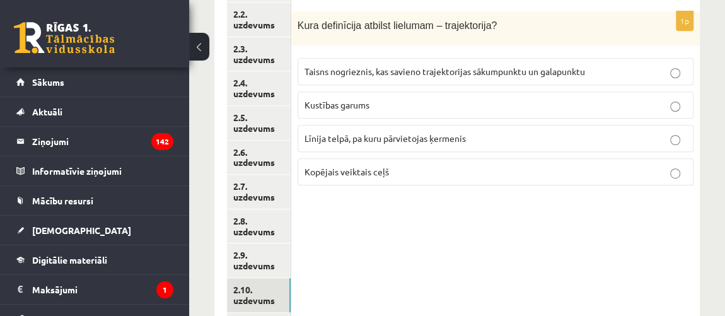
click at [373, 129] on label "Līnija telpā, pa kuru pārvietojas ķermenis" at bounding box center [496, 138] width 396 height 27
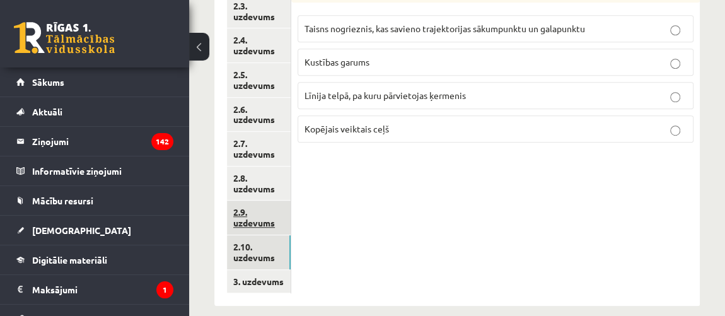
scroll to position [339, 0]
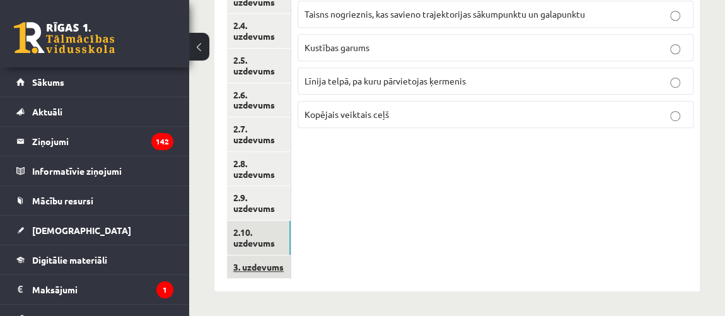
click at [276, 264] on link "3. uzdevums" at bounding box center [259, 266] width 64 height 23
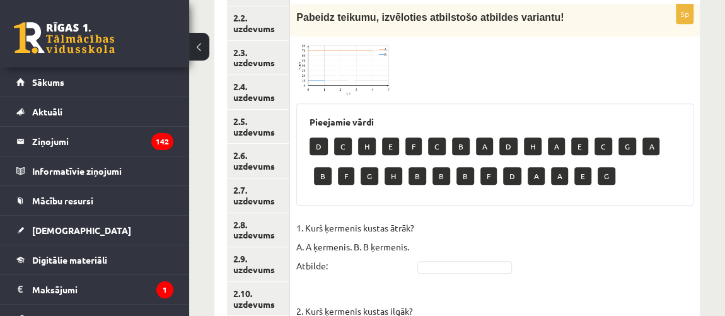
scroll to position [178, 0]
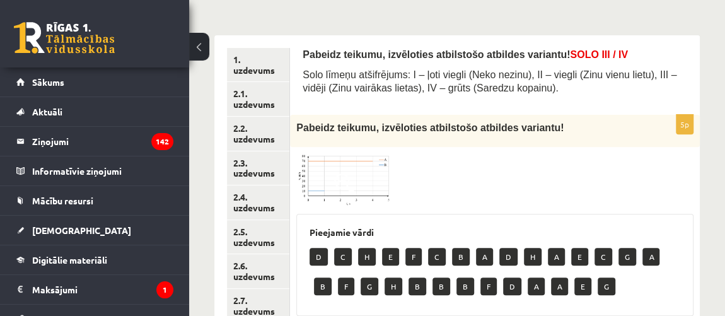
click at [361, 191] on img at bounding box center [343, 179] width 95 height 52
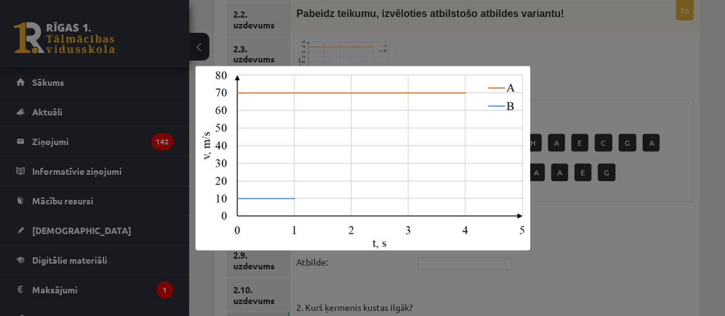
drag, startPoint x: 644, startPoint y: 204, endPoint x: 640, endPoint y: 212, distance: 9.9
click at [644, 210] on div at bounding box center [362, 158] width 725 height 316
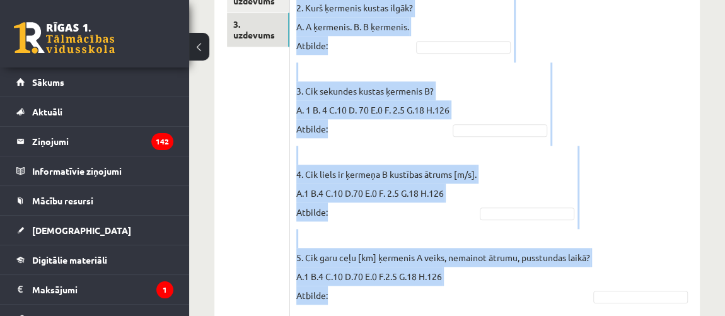
scroll to position [651, 0]
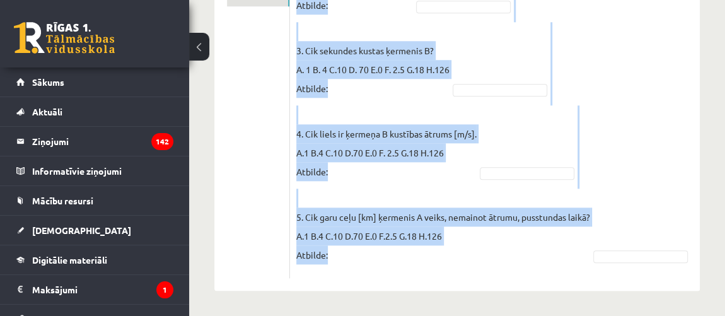
drag, startPoint x: 298, startPoint y: 122, endPoint x: 591, endPoint y: 313, distance: 350.1
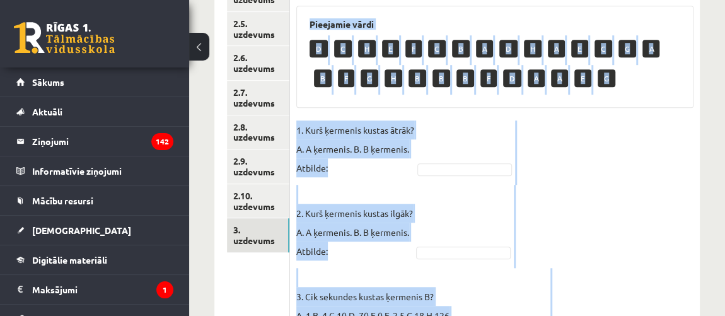
scroll to position [421, 0]
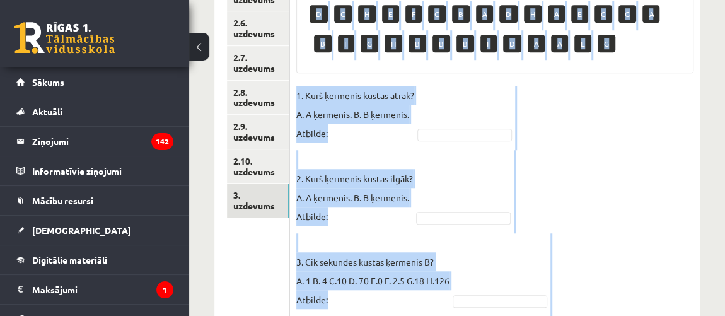
click at [418, 122] on fieldset "1. Kurš ķermenis kustas ātrāk? A. A ķermenis. B. B ķermenis. Atbilde: 2. Kurš ķ…" at bounding box center [494, 284] width 397 height 397
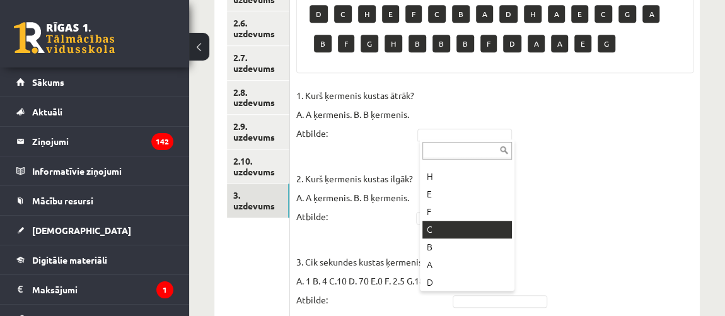
scroll to position [114, 0]
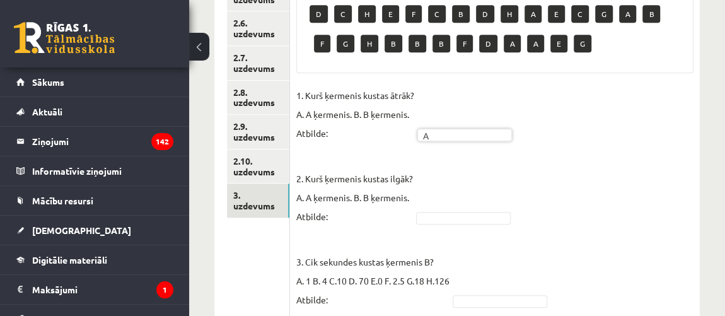
click at [429, 208] on fieldset "1. Kurš ķermenis kustas ātrāk? A. A ķermenis. B. B ķermenis. Atbilde: A * 2. Ku…" at bounding box center [494, 284] width 397 height 397
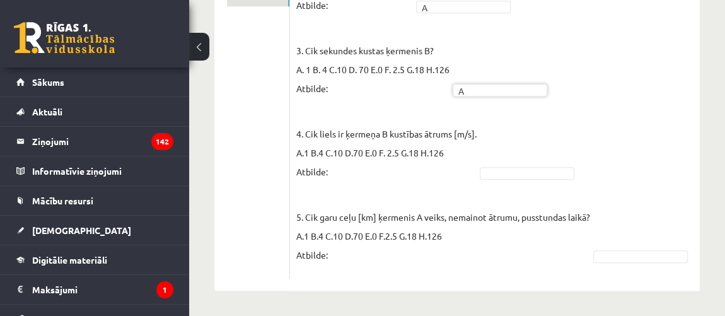
scroll to position [651, 0]
click at [364, 243] on p "5. Cik garu ceļu [km] ķermenis A veiks, nemainot ātrumu, pusstundas laikā? A.1 …" at bounding box center [443, 226] width 294 height 76
drag, startPoint x: 364, startPoint y: 255, endPoint x: 368, endPoint y: 273, distance: 18.2
click at [369, 270] on fieldset "1. Kurš ķermenis kustas ātrāk? A. A ķermenis. B. B ķermenis. Atbilde: A * 2. Ku…" at bounding box center [494, 73] width 397 height 397
click at [358, 270] on fieldset "1. Kurš ķermenis kustas ātrāk? A. A ķermenis. B. B ķermenis. Atbilde: A * 2. Ku…" at bounding box center [494, 73] width 397 height 397
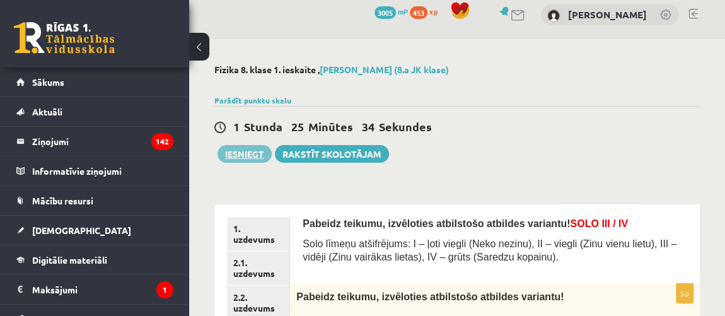
scroll to position [0, 0]
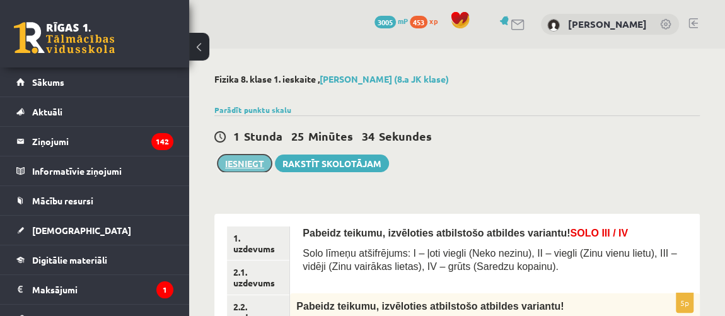
click at [251, 168] on button "Iesniegt" at bounding box center [244, 163] width 54 height 18
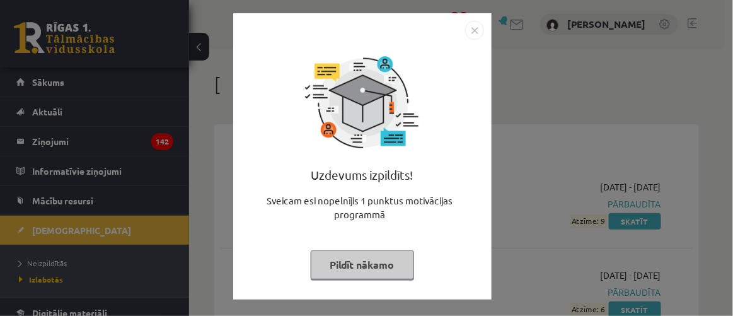
drag, startPoint x: 377, startPoint y: 250, endPoint x: 382, endPoint y: 261, distance: 11.8
click at [379, 252] on button "Pildīt nākamo" at bounding box center [362, 264] width 103 height 29
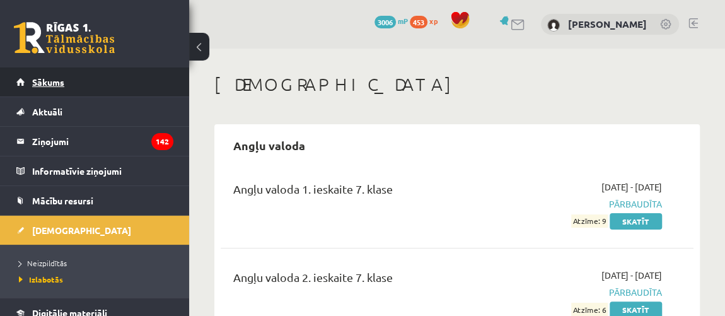
click at [125, 85] on link "Sākums" at bounding box center [94, 81] width 157 height 29
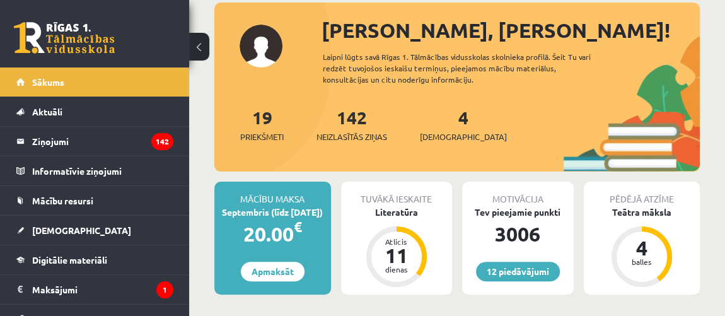
scroll to position [114, 0]
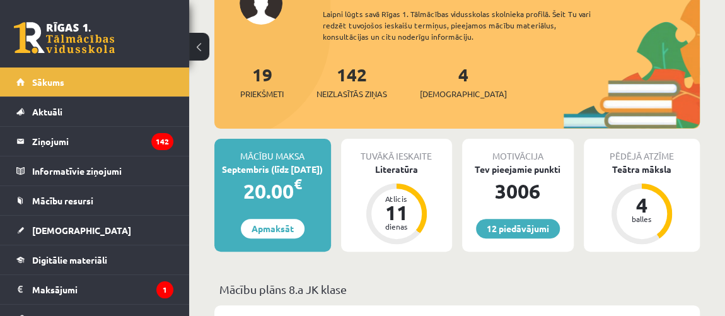
click at [496, 217] on div "Motivācija Tev pieejamie punkti 3006 12 piedāvājumi" at bounding box center [518, 195] width 112 height 113
click at [498, 221] on link "12 piedāvājumi" at bounding box center [518, 229] width 84 height 20
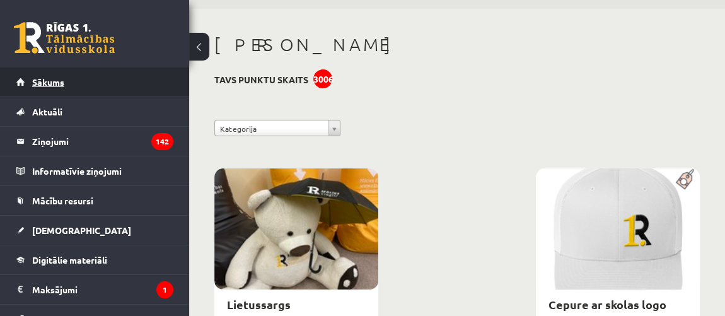
scroll to position [57, 0]
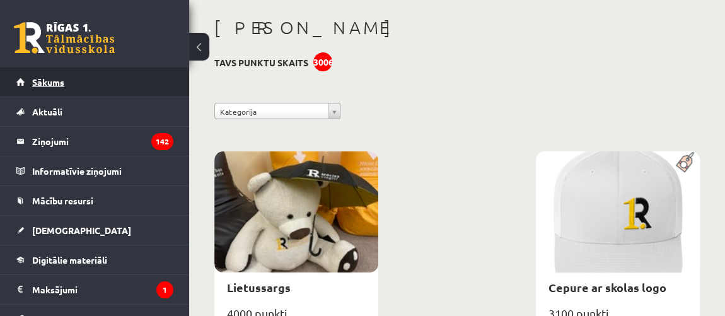
click at [100, 72] on link "Sākums" at bounding box center [94, 81] width 157 height 29
